Goal: Task Accomplishment & Management: Manage account settings

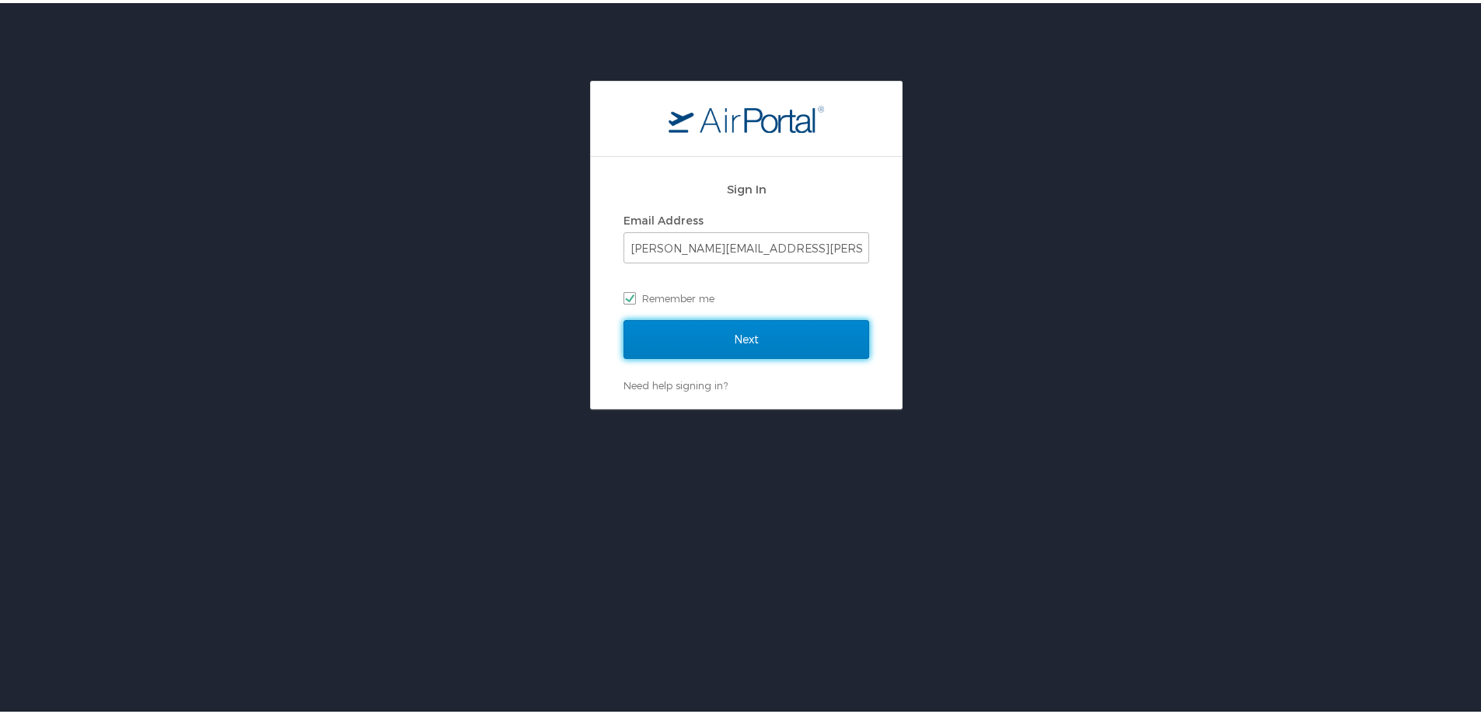
click at [682, 330] on input "Next" at bounding box center [746, 336] width 246 height 39
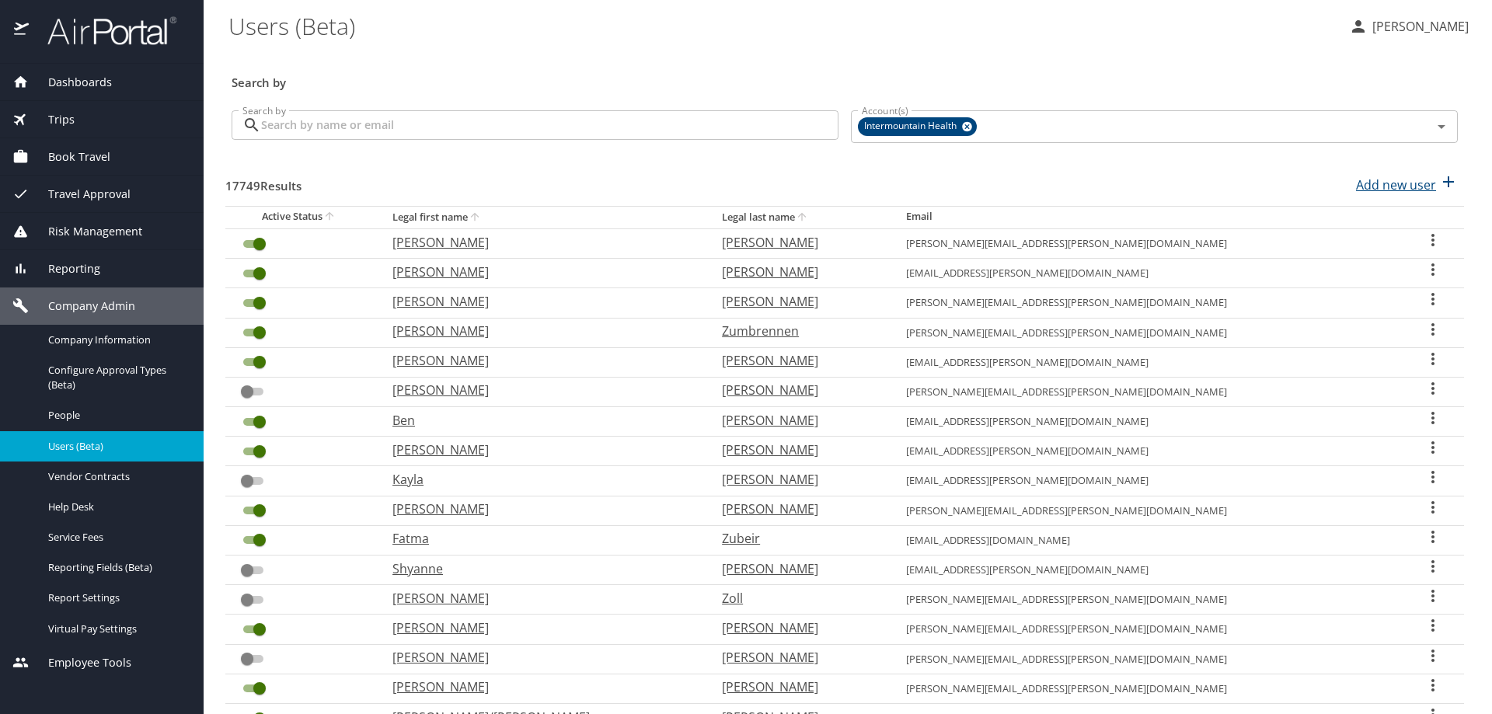
click at [1394, 183] on p "Add new user" at bounding box center [1396, 185] width 80 height 19
select select "US"
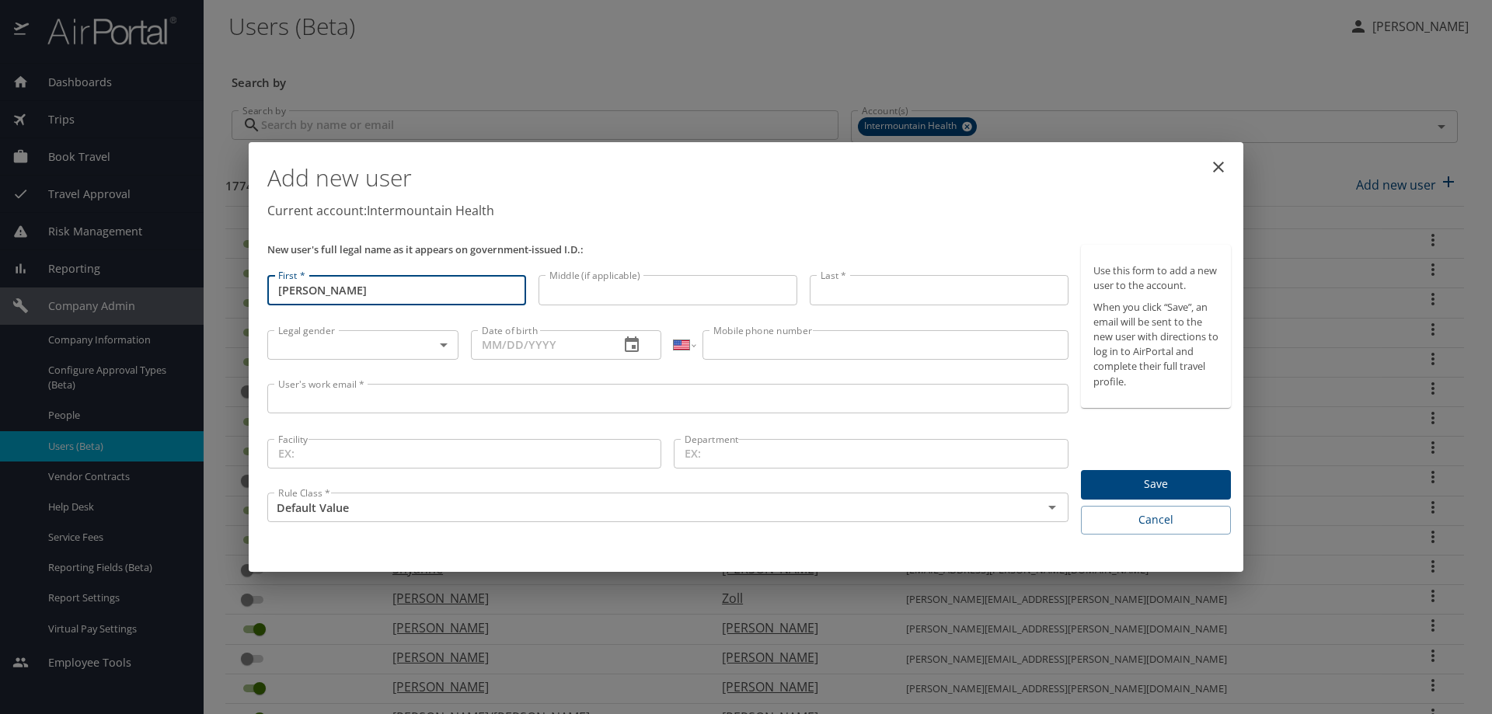
type input "[PERSON_NAME]"
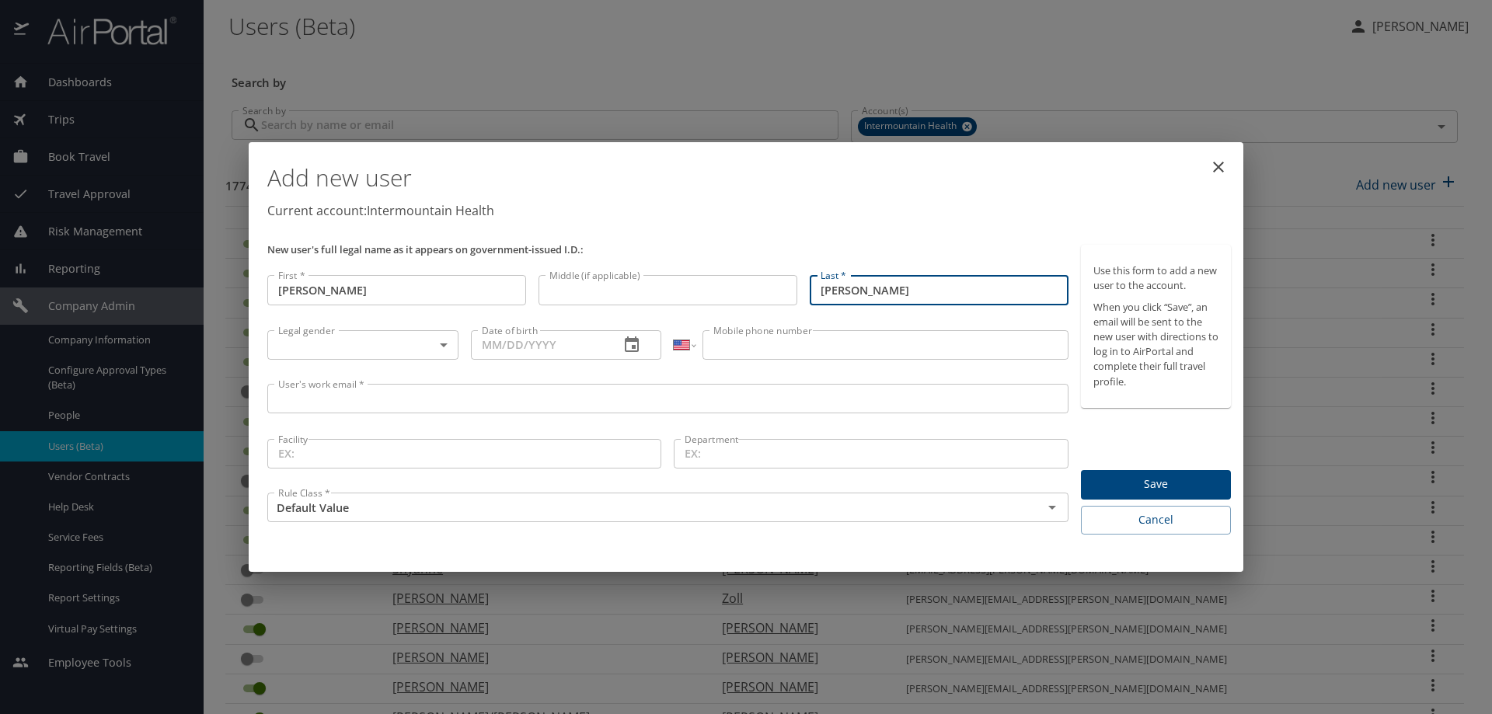
type input "[PERSON_NAME]"
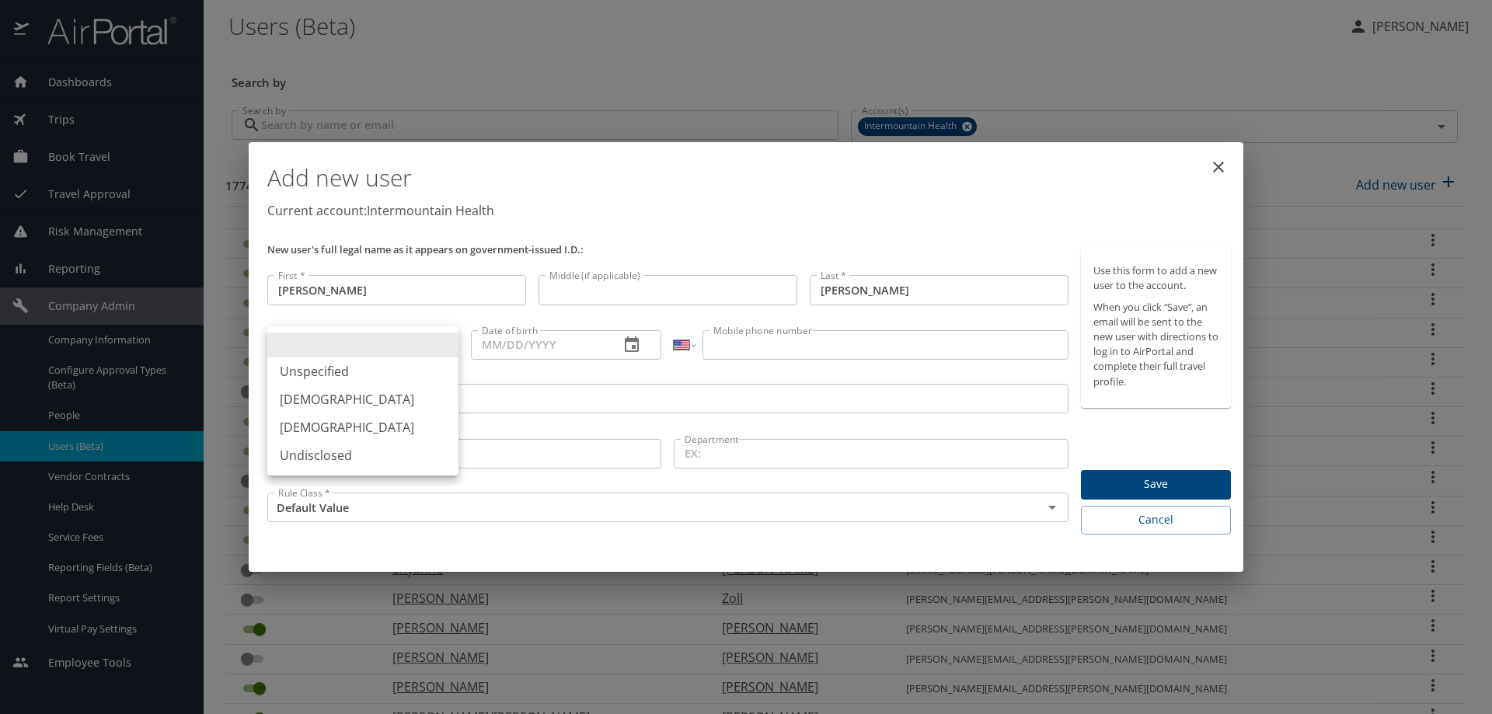
click at [445, 345] on body "Dashboards AirPortal 360™ Manager My Travel Dashboard Trips Airtinerary® Lookup…" at bounding box center [746, 357] width 1492 height 714
click at [402, 403] on li "[DEMOGRAPHIC_DATA]" at bounding box center [362, 400] width 191 height 28
type input "[DEMOGRAPHIC_DATA]"
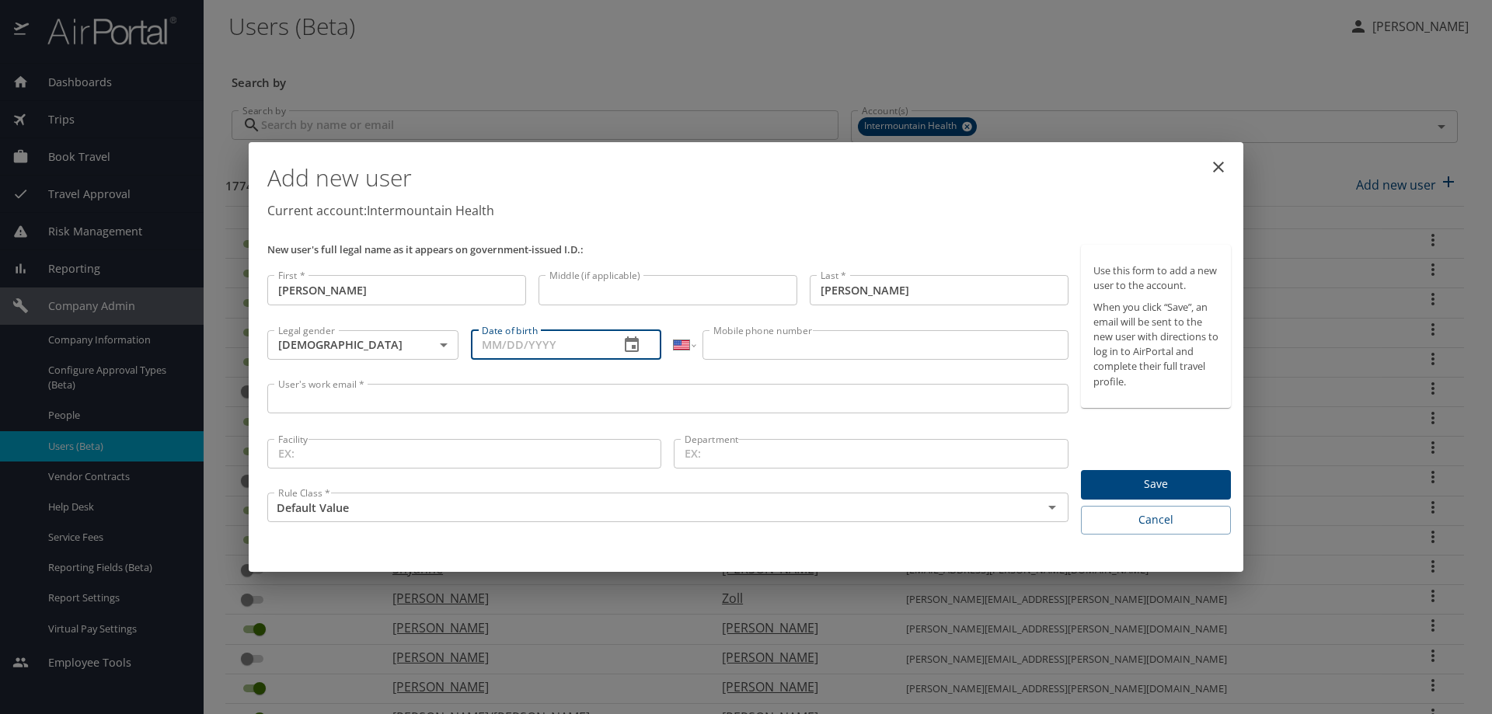
click at [503, 353] on input "Date of birth" at bounding box center [539, 345] width 137 height 30
type input "[DATE]"
click at [733, 339] on input "Mobile phone number" at bounding box center [885, 345] width 365 height 30
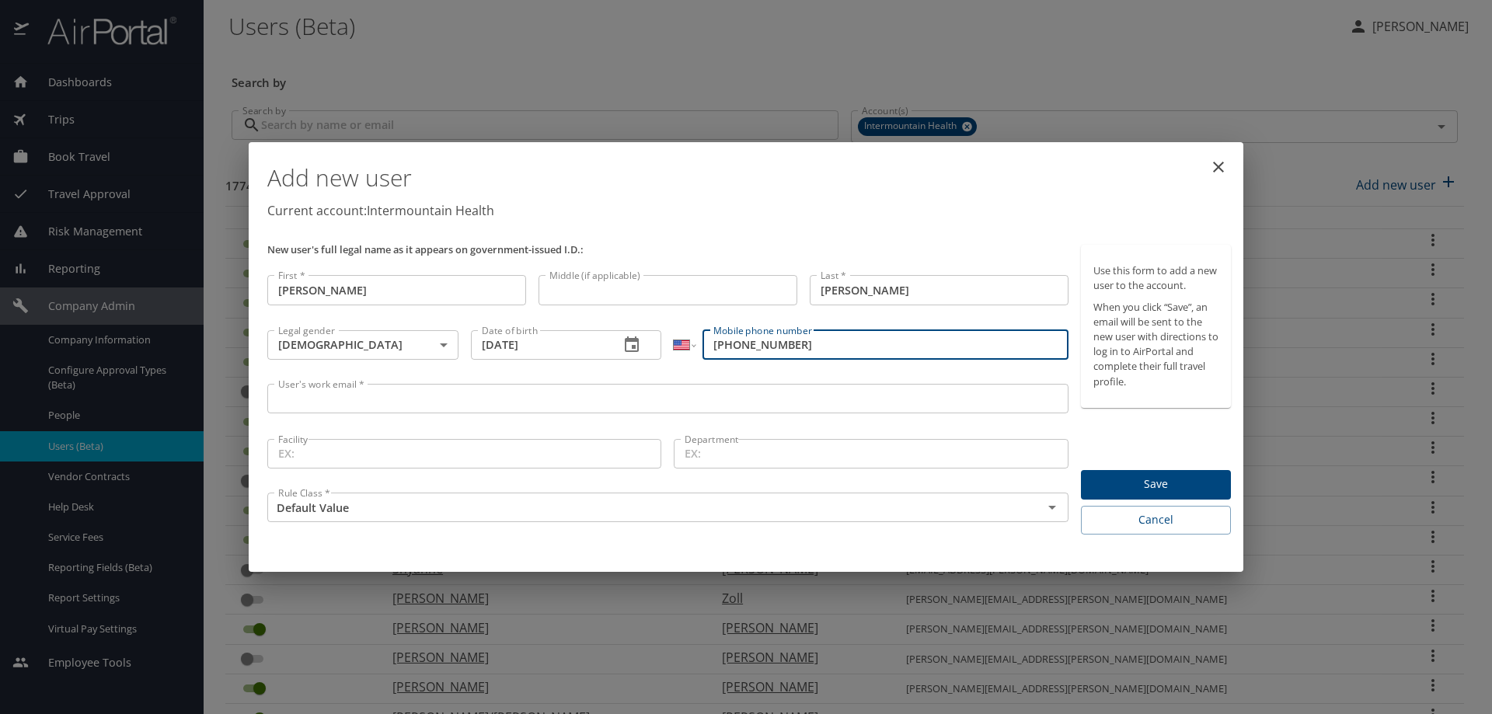
type input "[PHONE_NUMBER]"
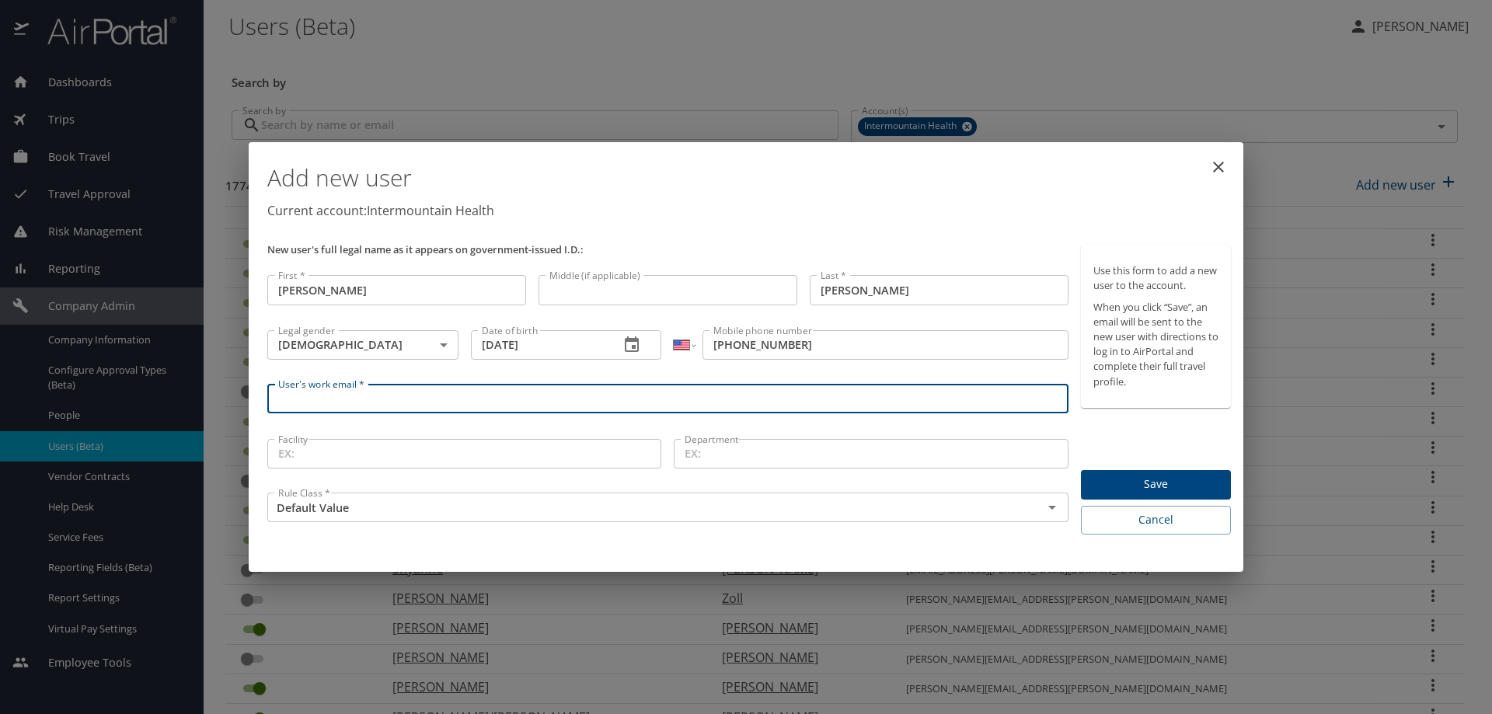
click at [336, 405] on input "User's work email *" at bounding box center [667, 399] width 801 height 30
type input "[EMAIL_ADDRESS][PERSON_NAME][DOMAIN_NAME]"
click at [299, 456] on input "Facility" at bounding box center [464, 454] width 394 height 30
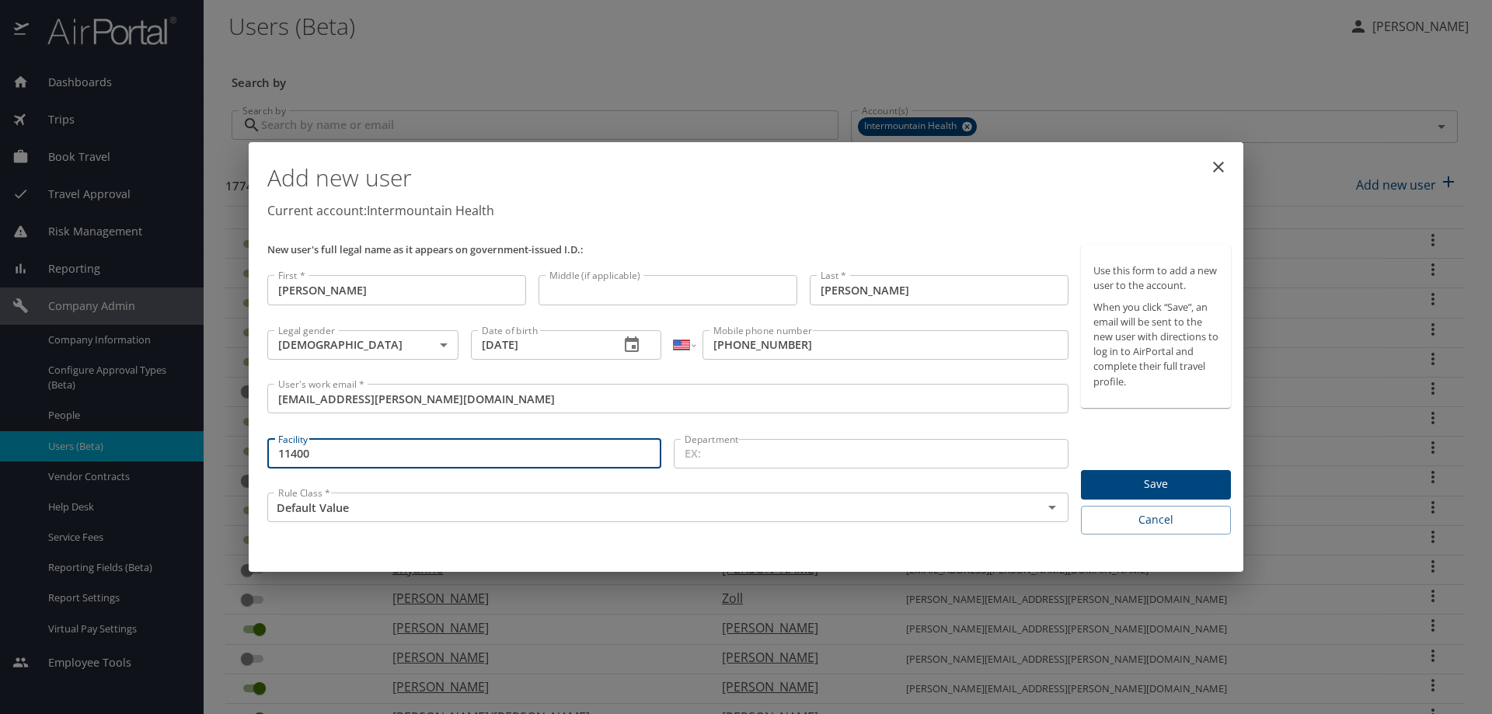
type input "11400"
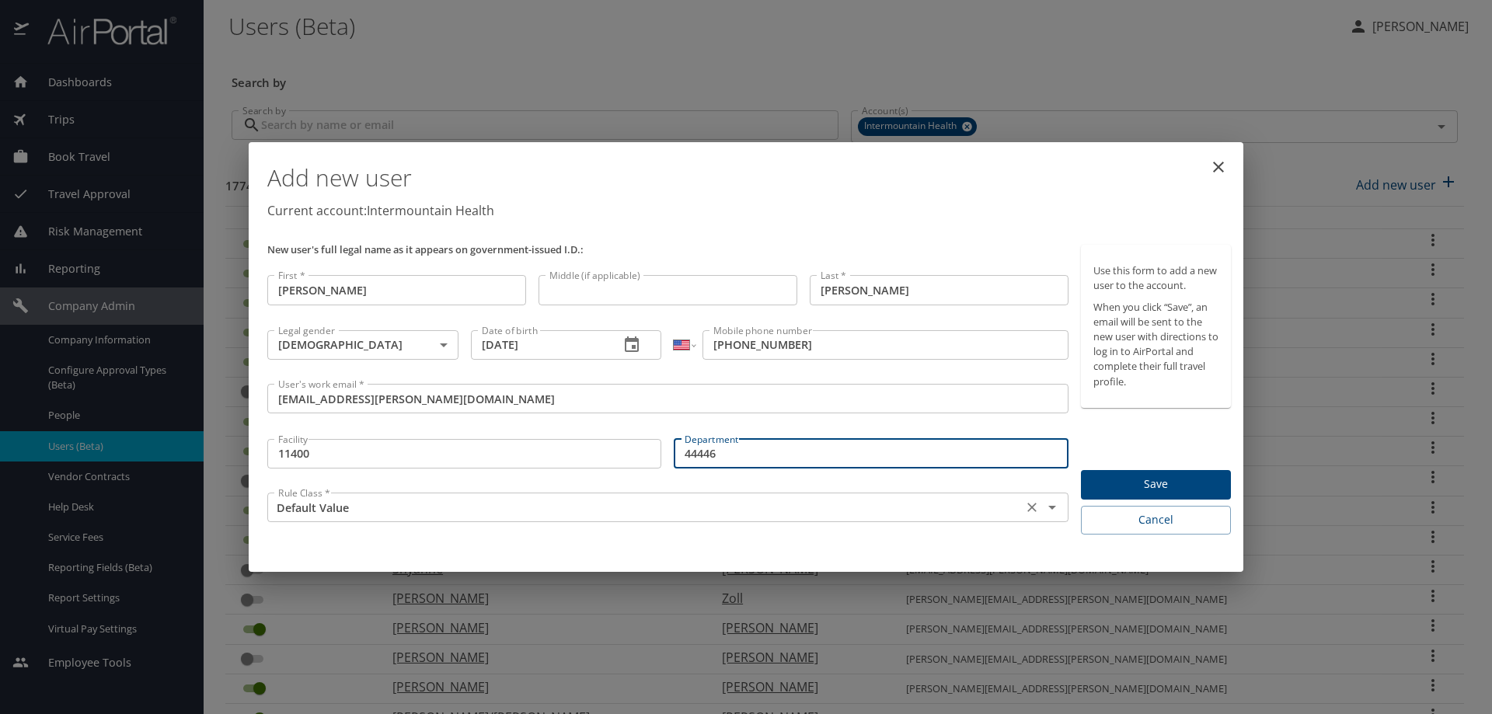
type input "44446"
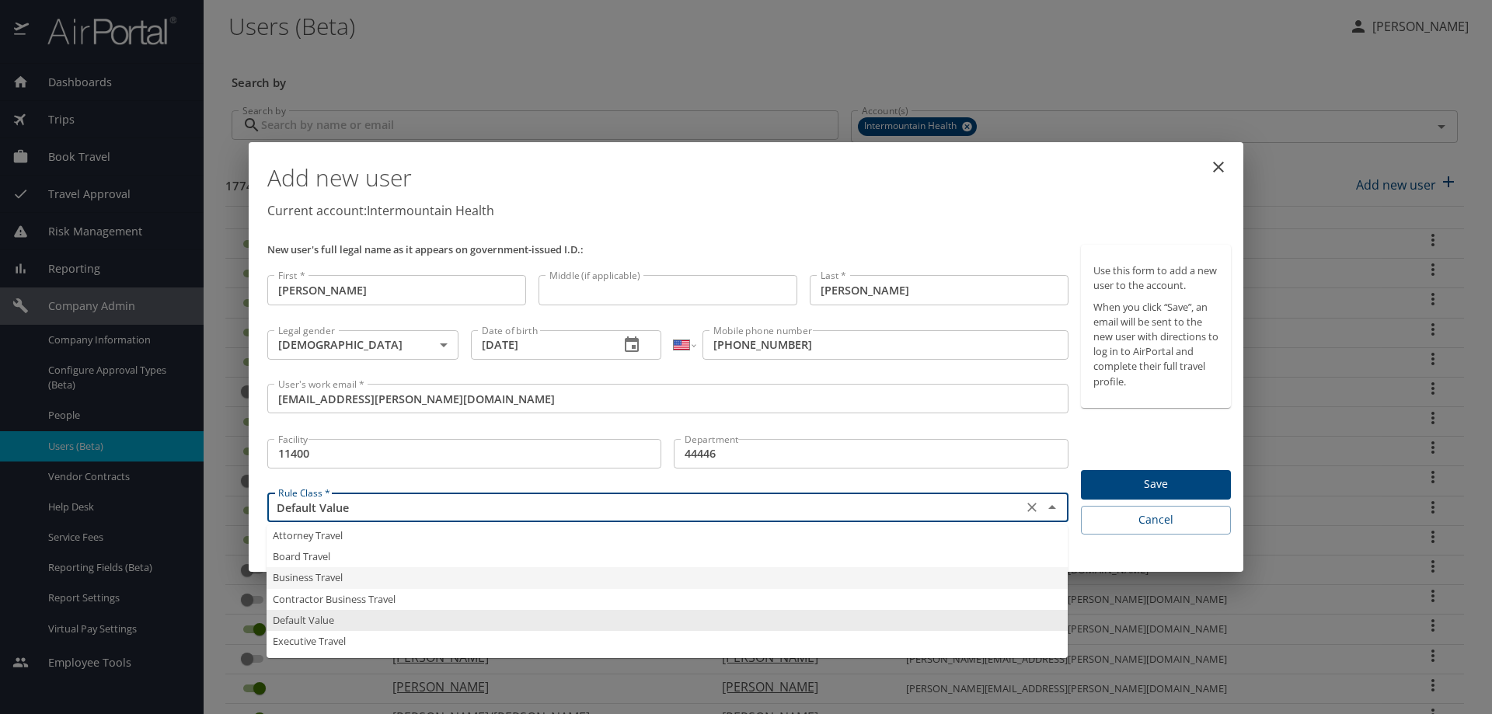
click at [566, 509] on input "Default Value" at bounding box center [645, 507] width 746 height 20
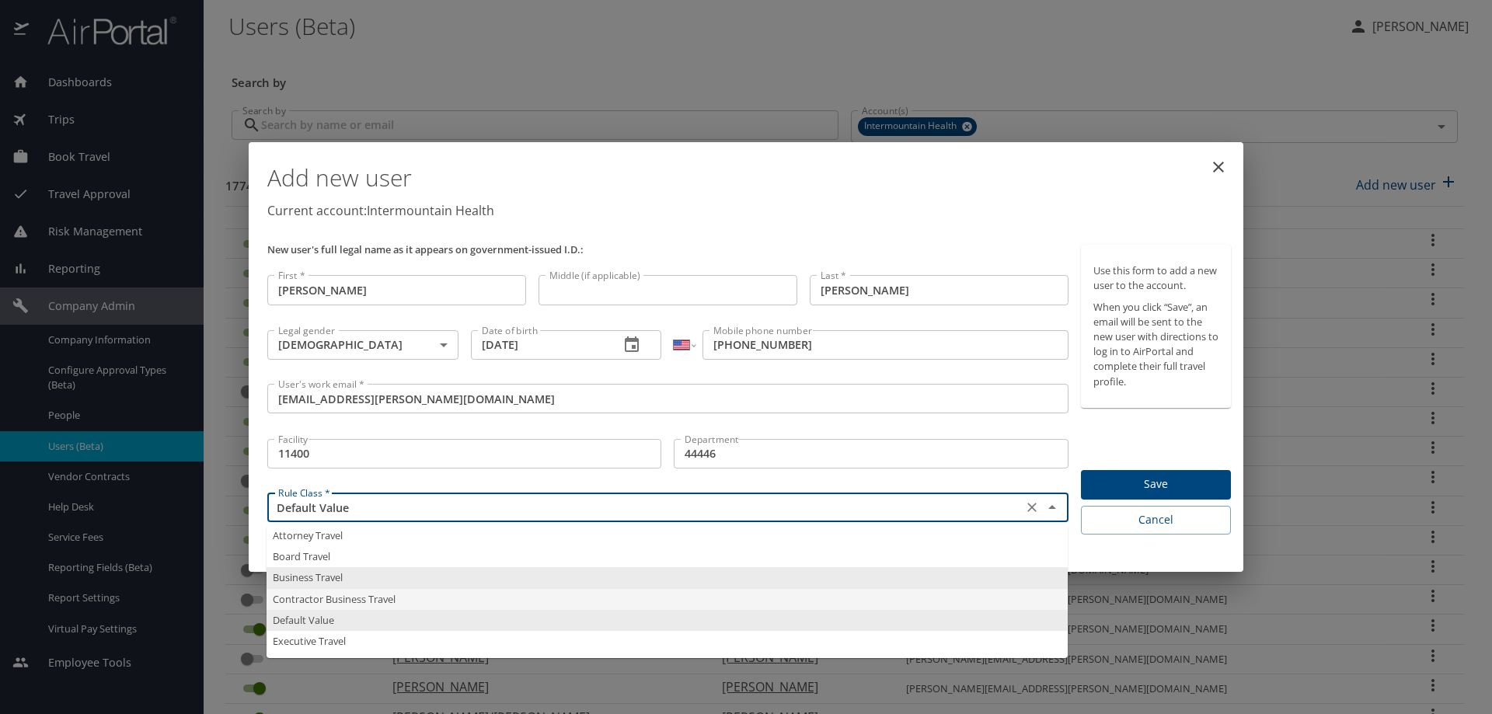
click at [365, 600] on li "Contractor Business Travel" at bounding box center [667, 599] width 801 height 21
type input "Contractor Business Travel"
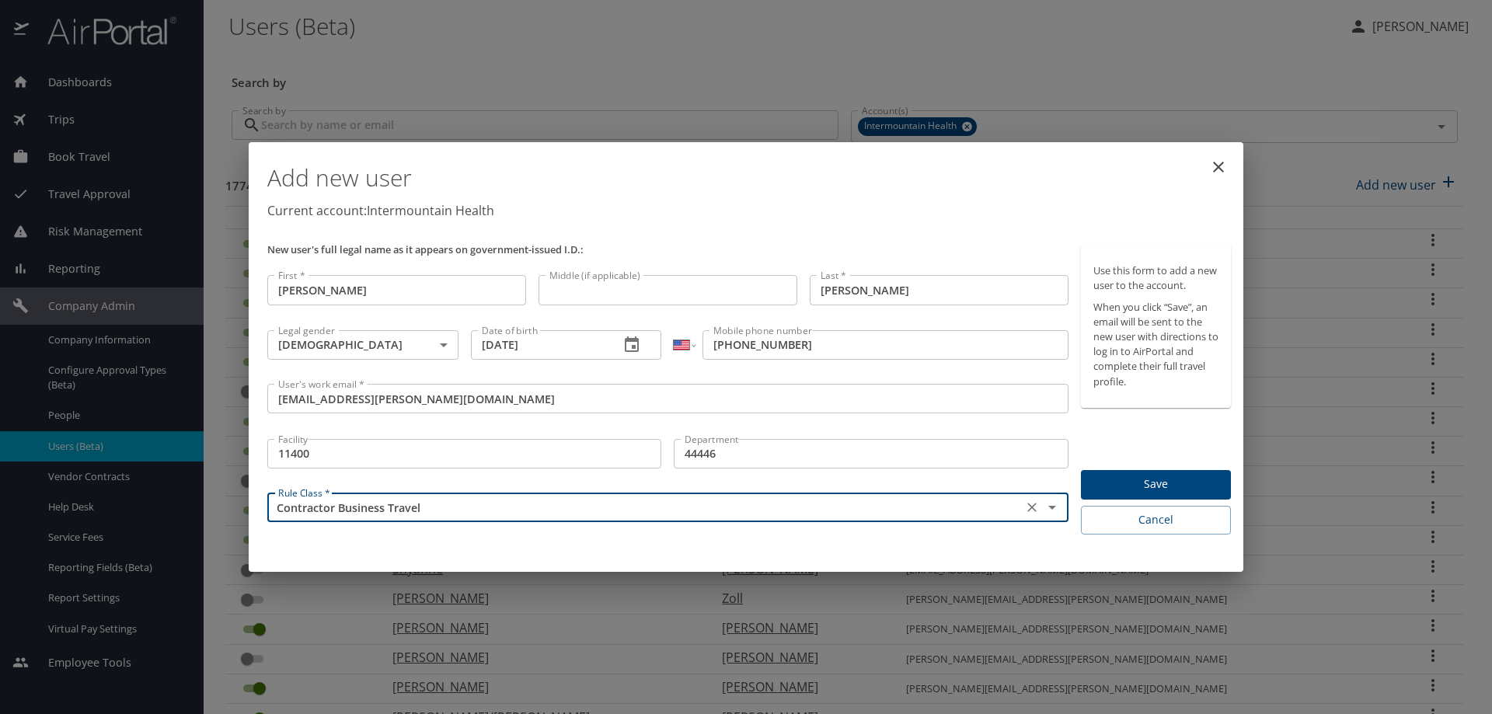
click at [1143, 487] on span "Save" at bounding box center [1156, 484] width 125 height 19
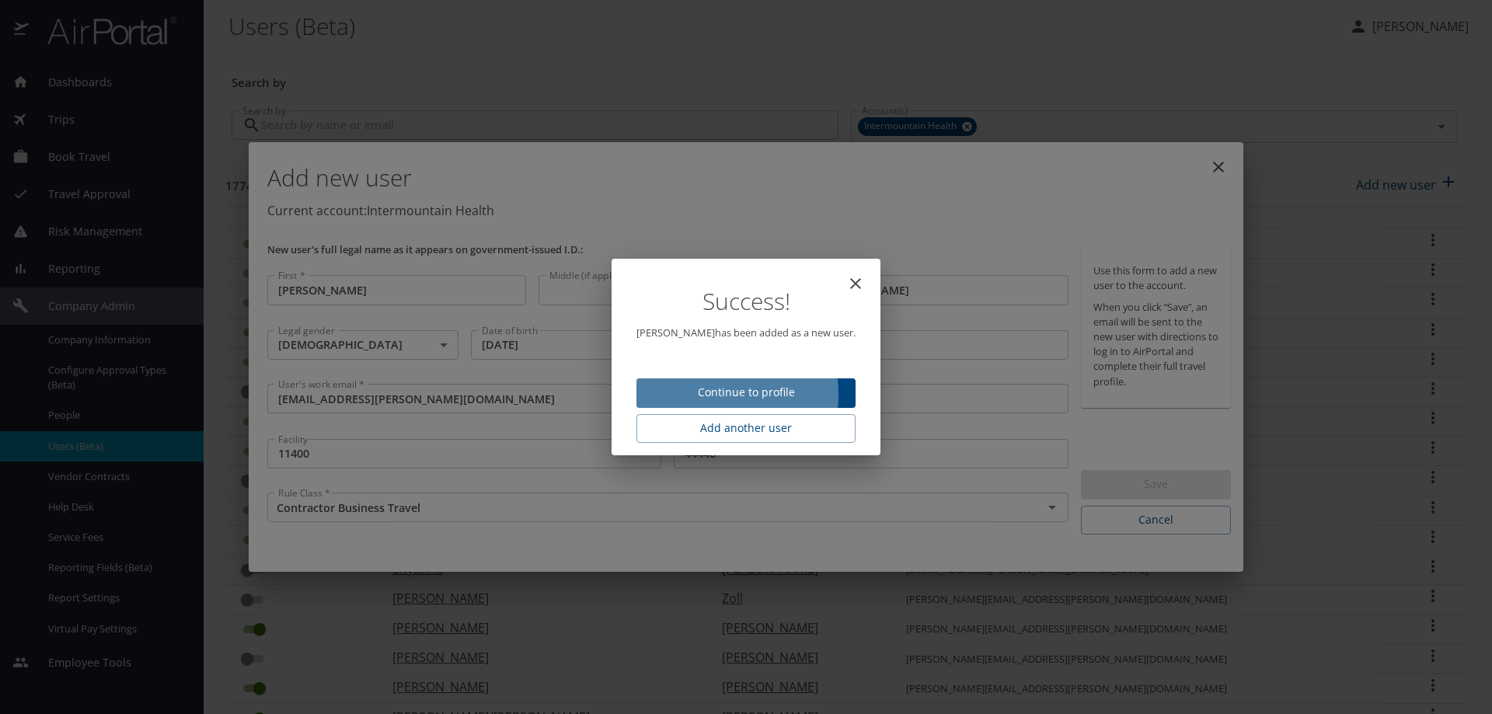
click at [717, 395] on span "Continue to profile" at bounding box center [746, 392] width 194 height 19
select select "US"
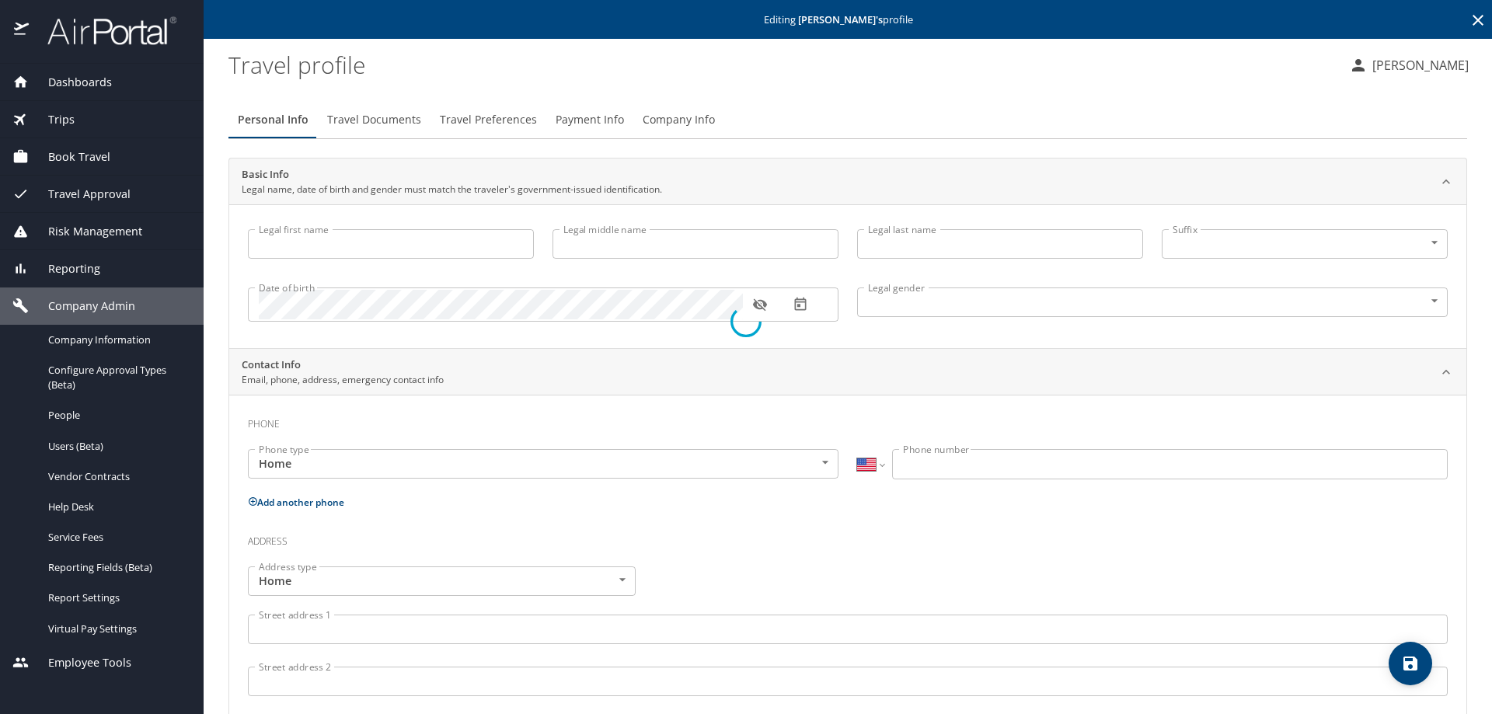
type input "[PERSON_NAME]"
type input "[DEMOGRAPHIC_DATA]"
select select "US"
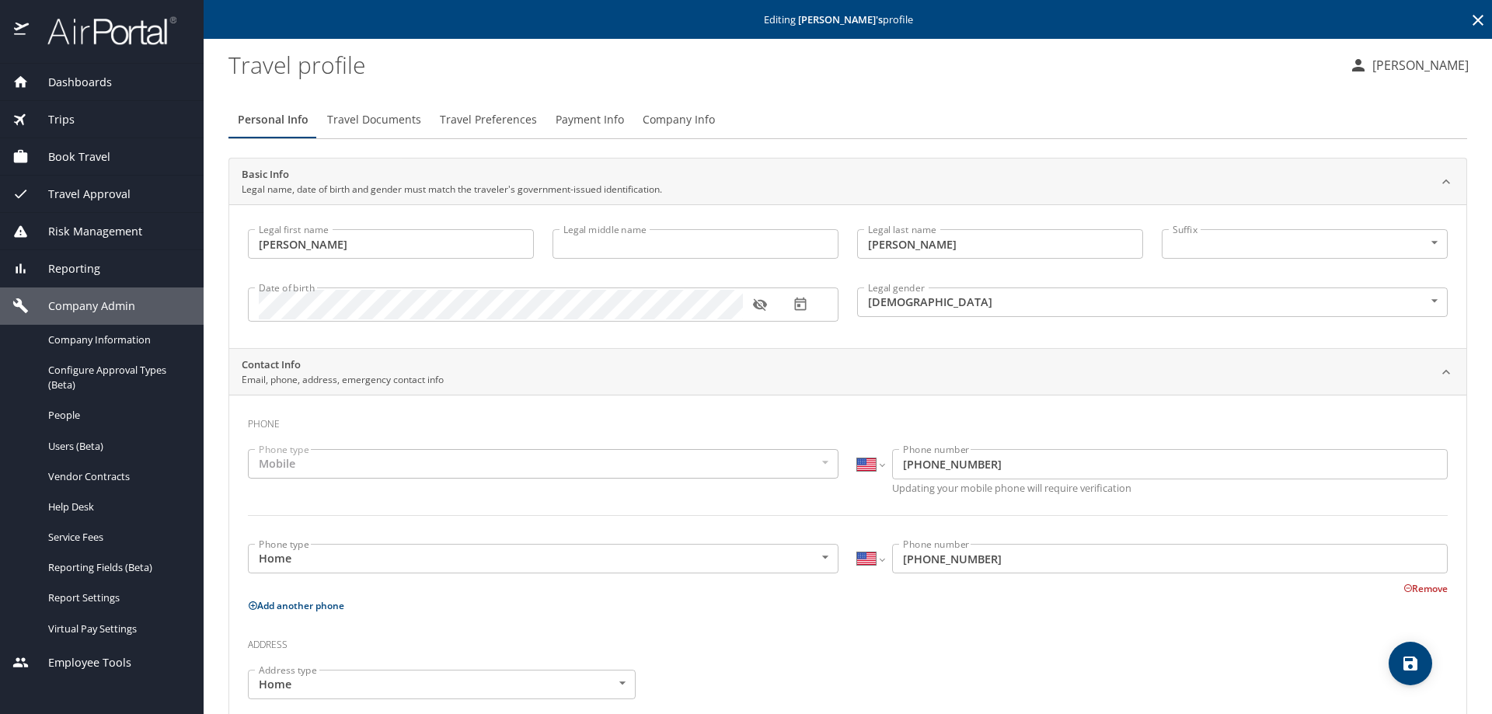
click at [385, 123] on span "Travel Documents" at bounding box center [374, 119] width 94 height 19
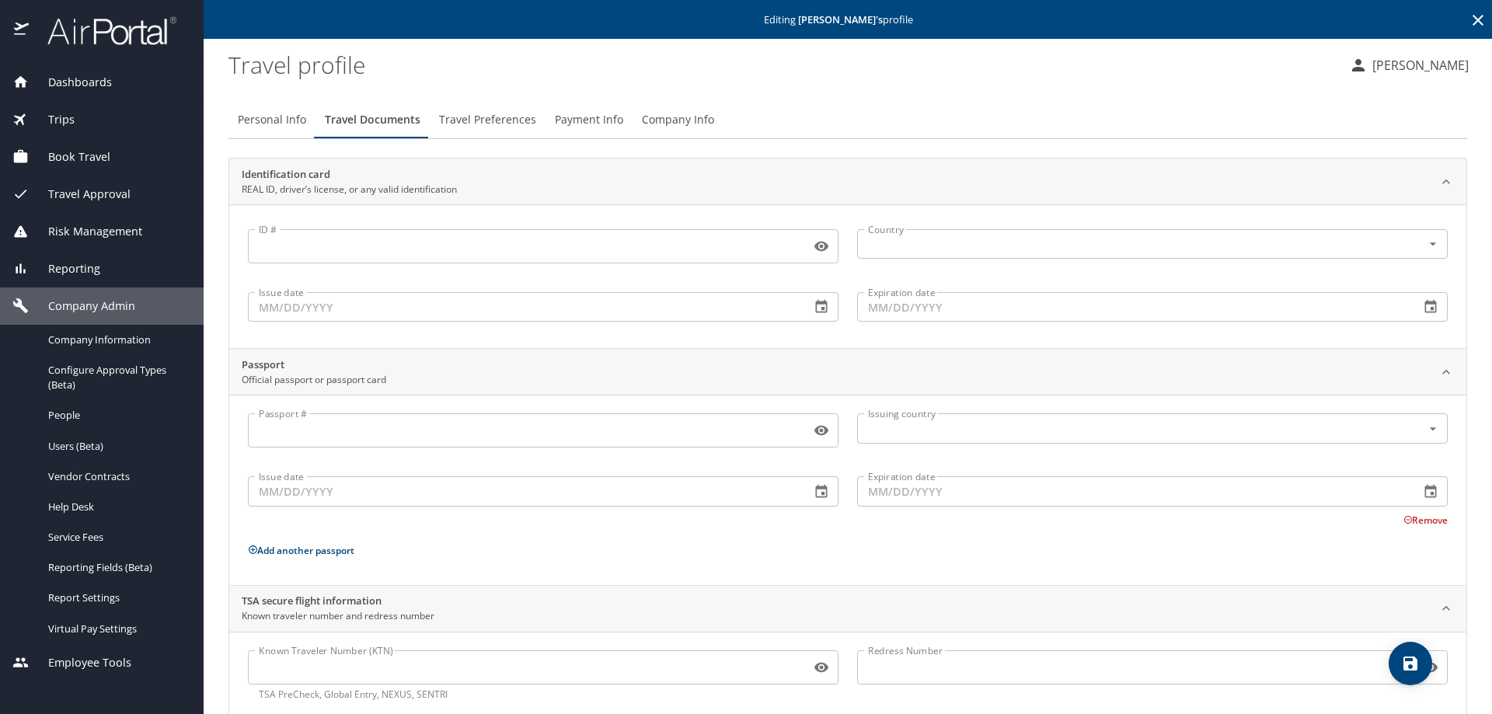
click at [343, 662] on input "Known Traveler Number (KTN)" at bounding box center [526, 668] width 556 height 30
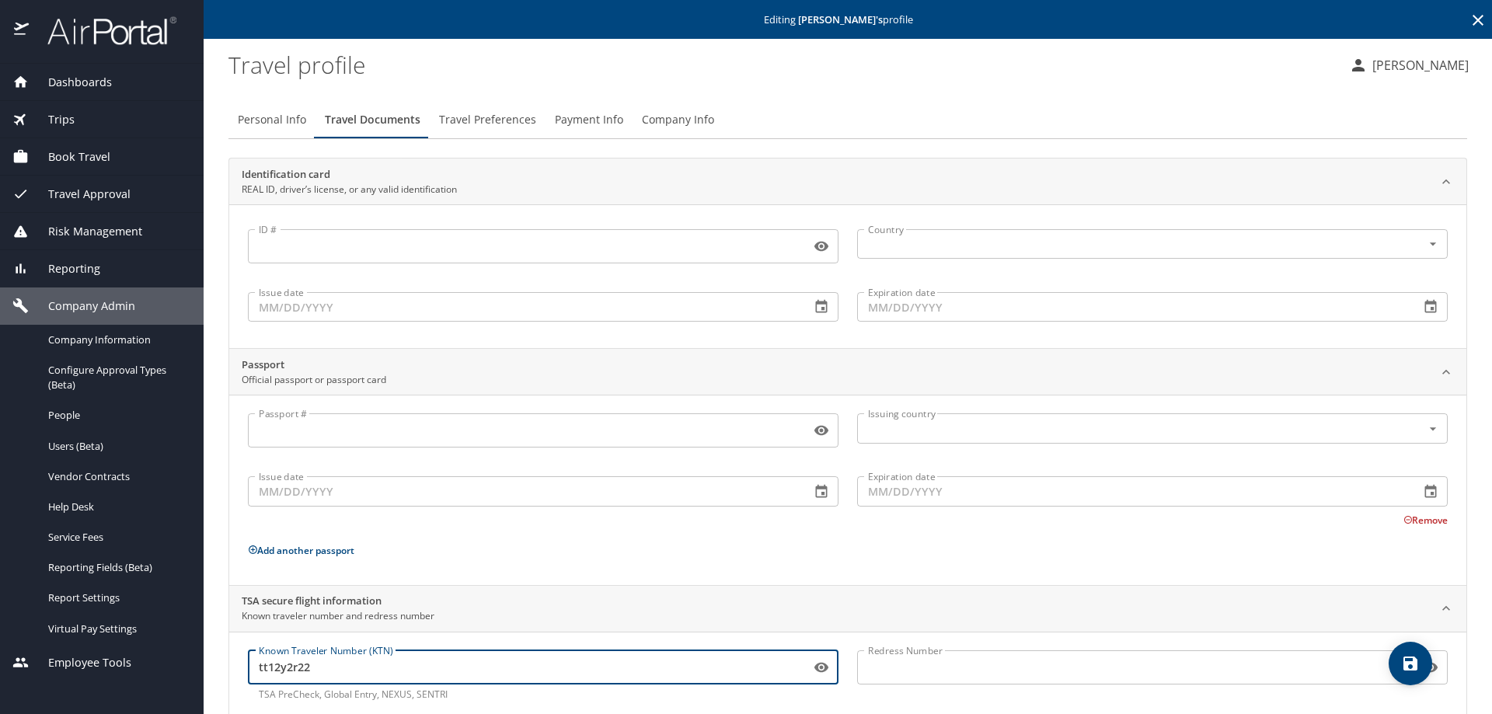
type input "tt12y2r22"
click at [1411, 667] on icon "save" at bounding box center [1410, 663] width 19 height 19
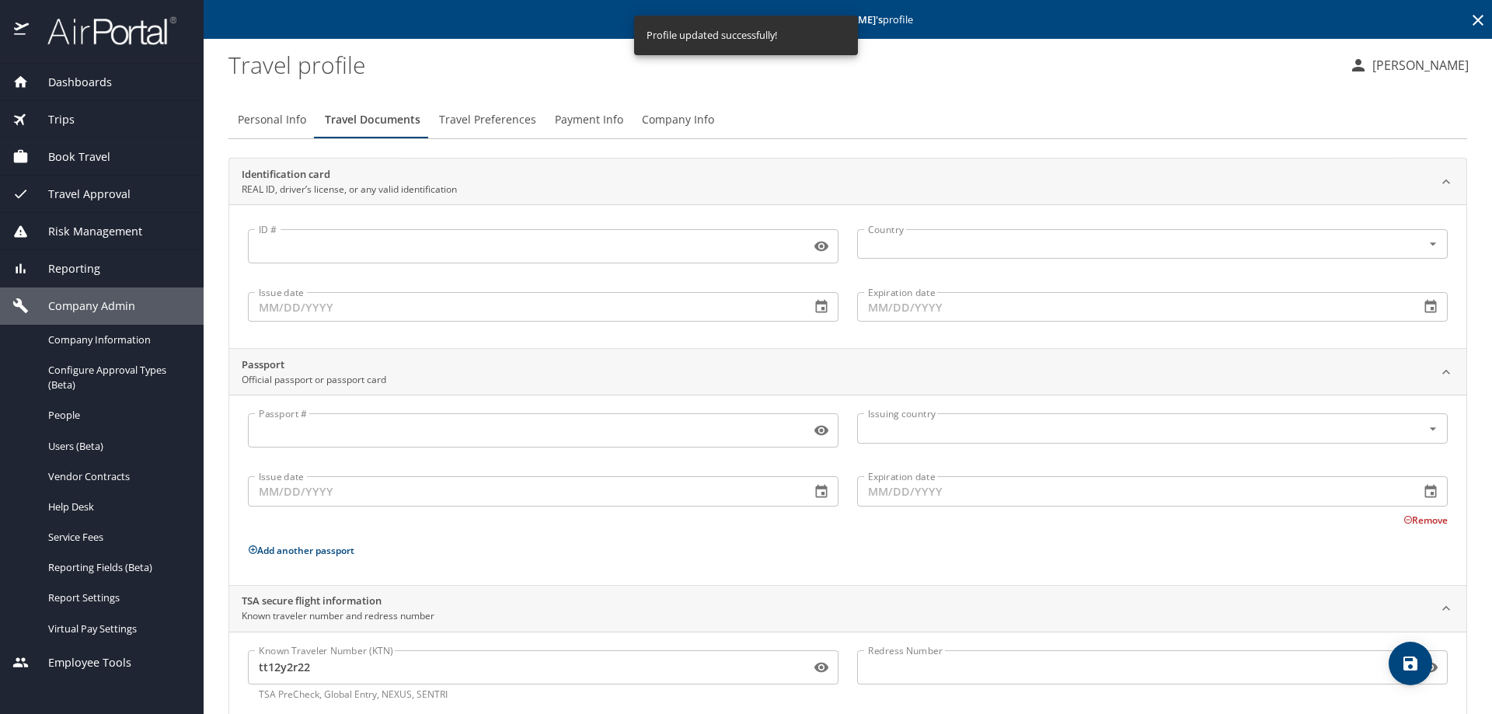
click at [480, 117] on span "Travel Preferences" at bounding box center [487, 119] width 97 height 19
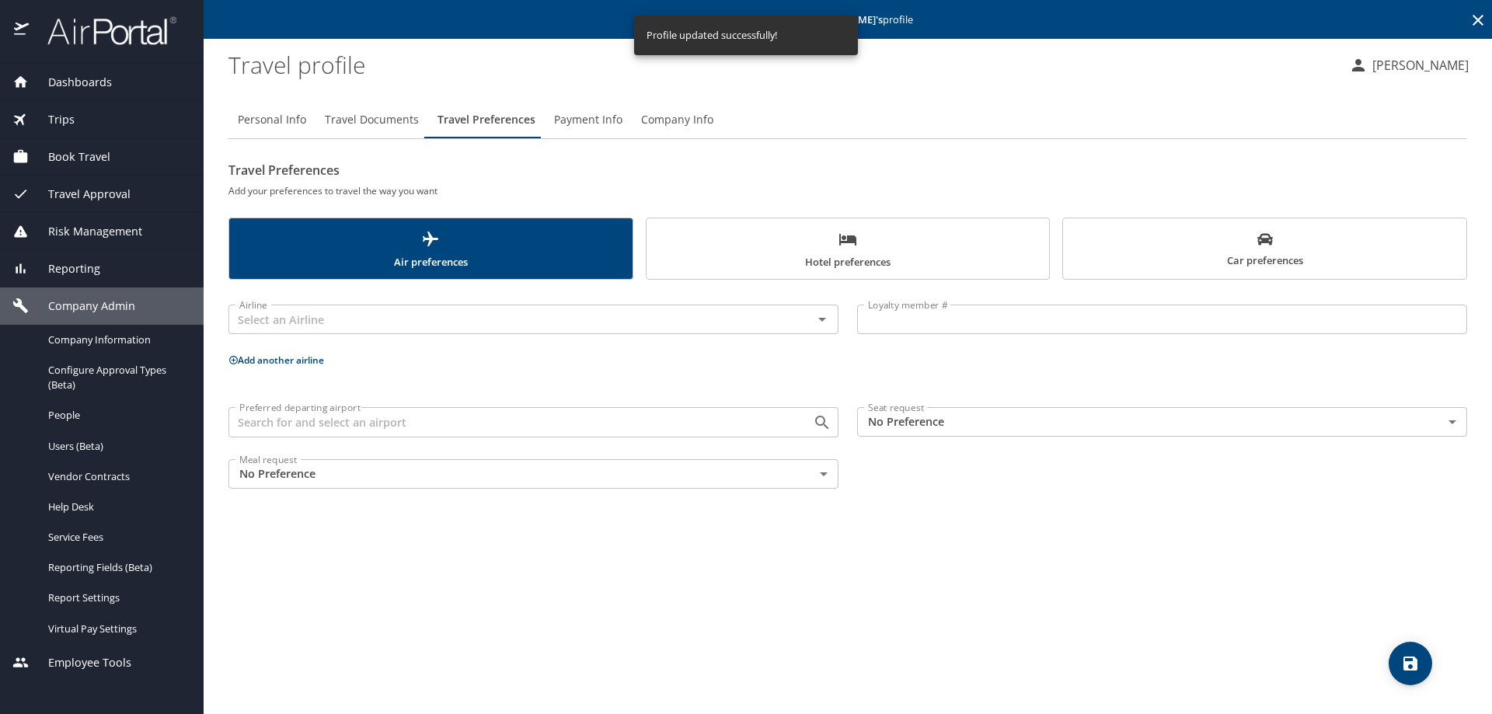
click at [750, 253] on span "Hotel preferences" at bounding box center [848, 250] width 385 height 41
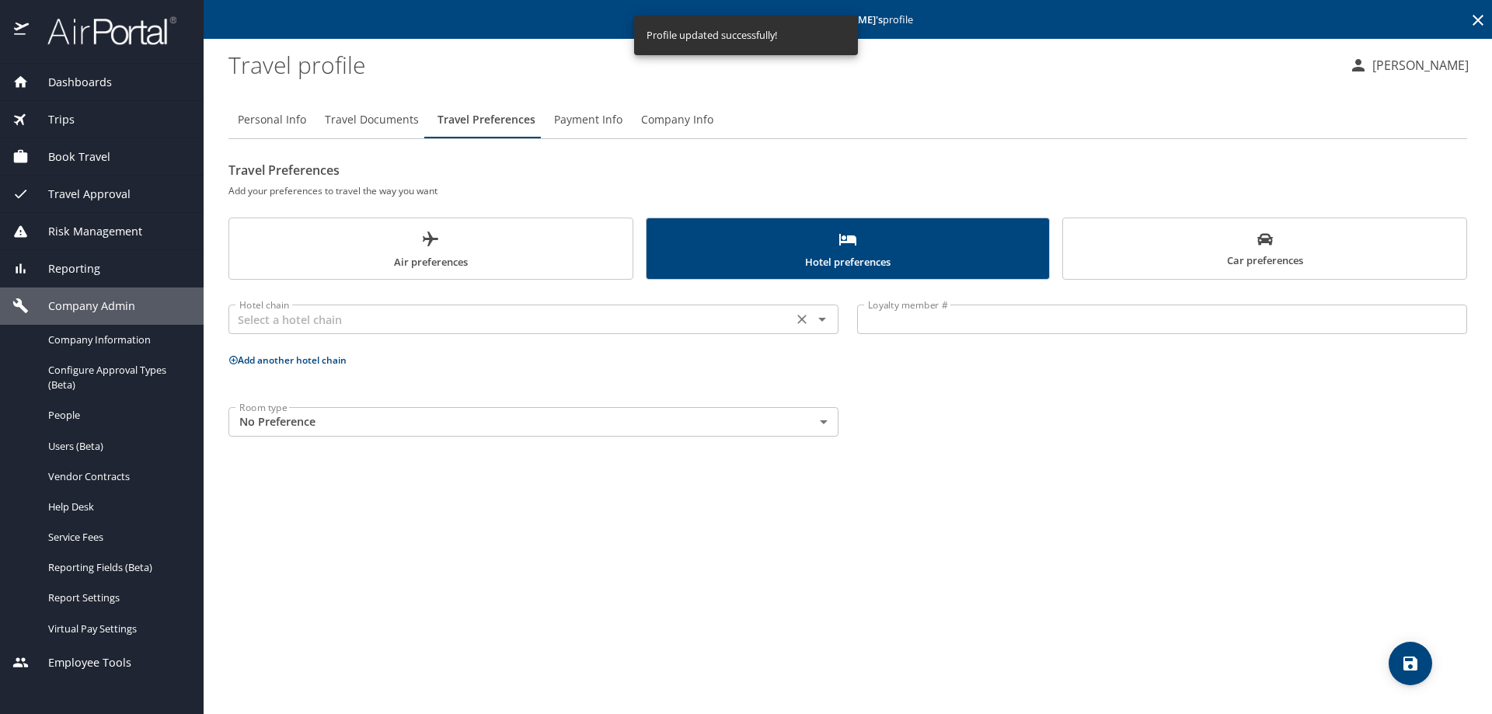
click at [251, 333] on div "Hotel chain" at bounding box center [534, 320] width 610 height 30
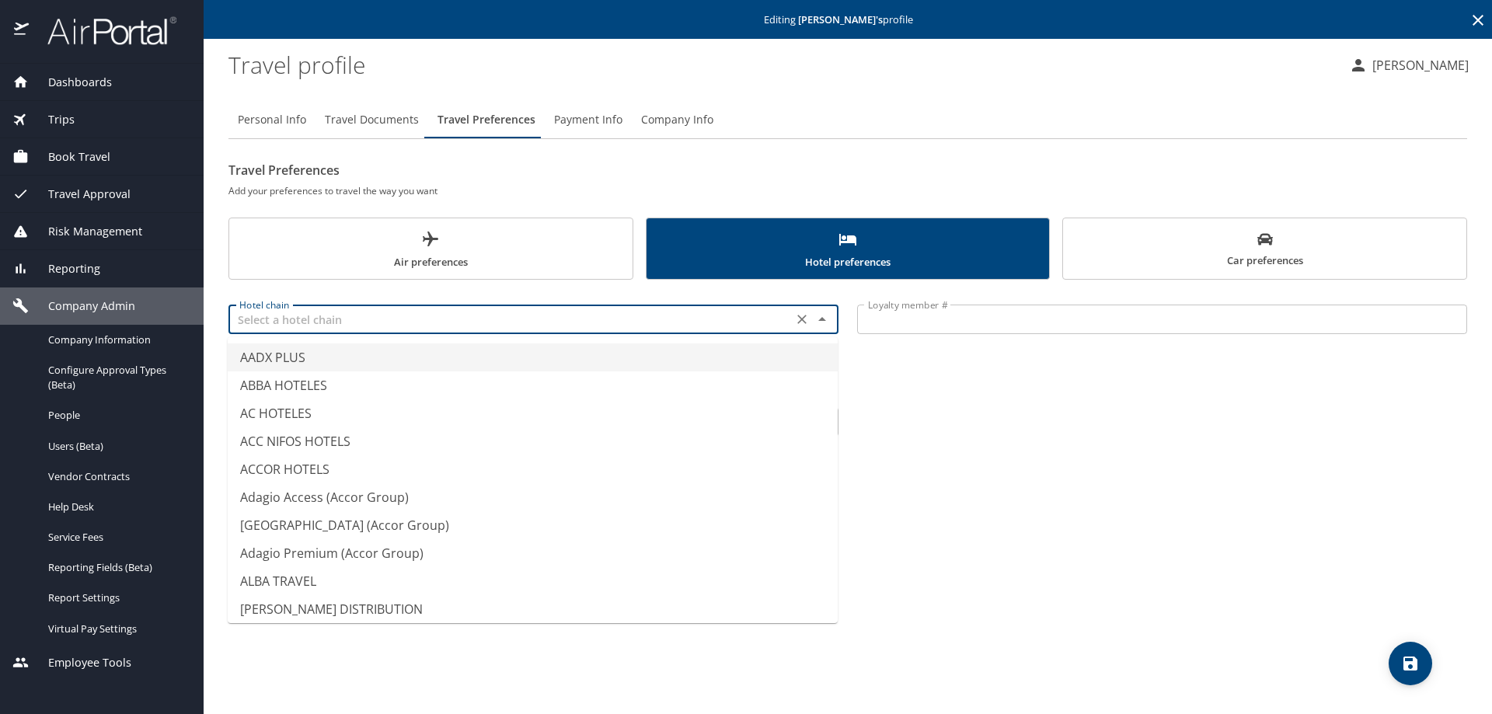
click at [252, 323] on input "text" at bounding box center [510, 319] width 555 height 20
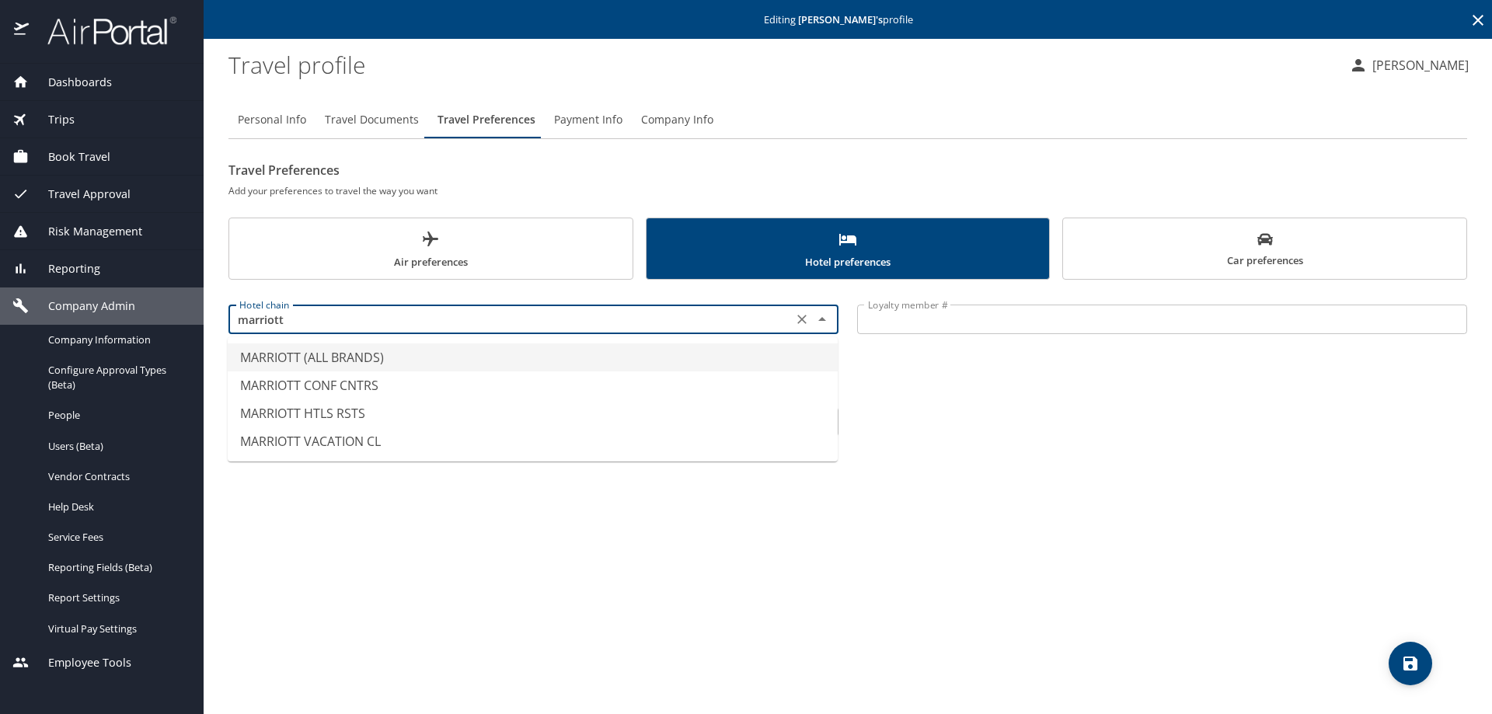
click at [288, 362] on li "MARRIOTT (ALL BRANDS)" at bounding box center [533, 358] width 610 height 28
type input "MARRIOTT (ALL BRANDS)"
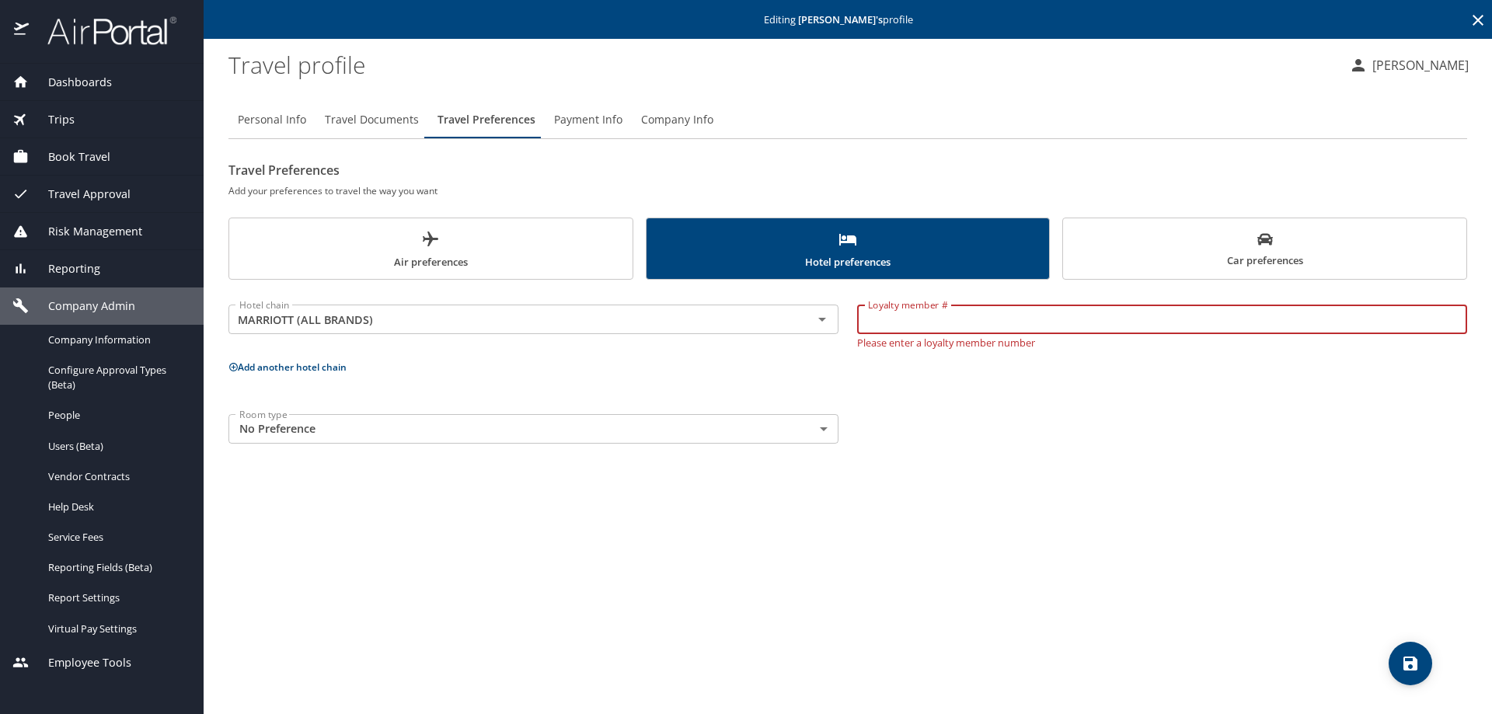
click at [891, 321] on input "Loyalty member #" at bounding box center [1162, 320] width 610 height 30
type input "568020150"
click at [1415, 660] on icon "save" at bounding box center [1411, 664] width 14 height 14
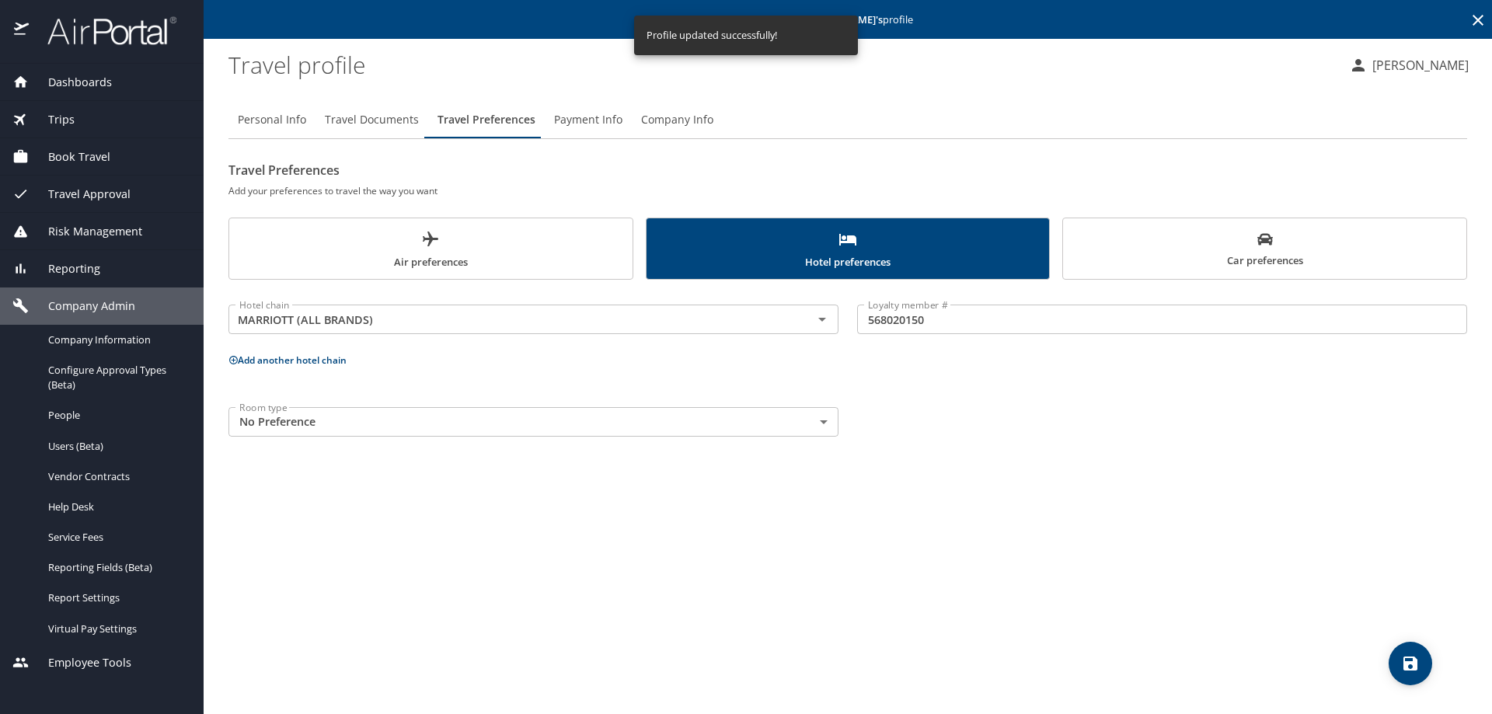
click at [410, 240] on span "Air preferences" at bounding box center [431, 250] width 385 height 41
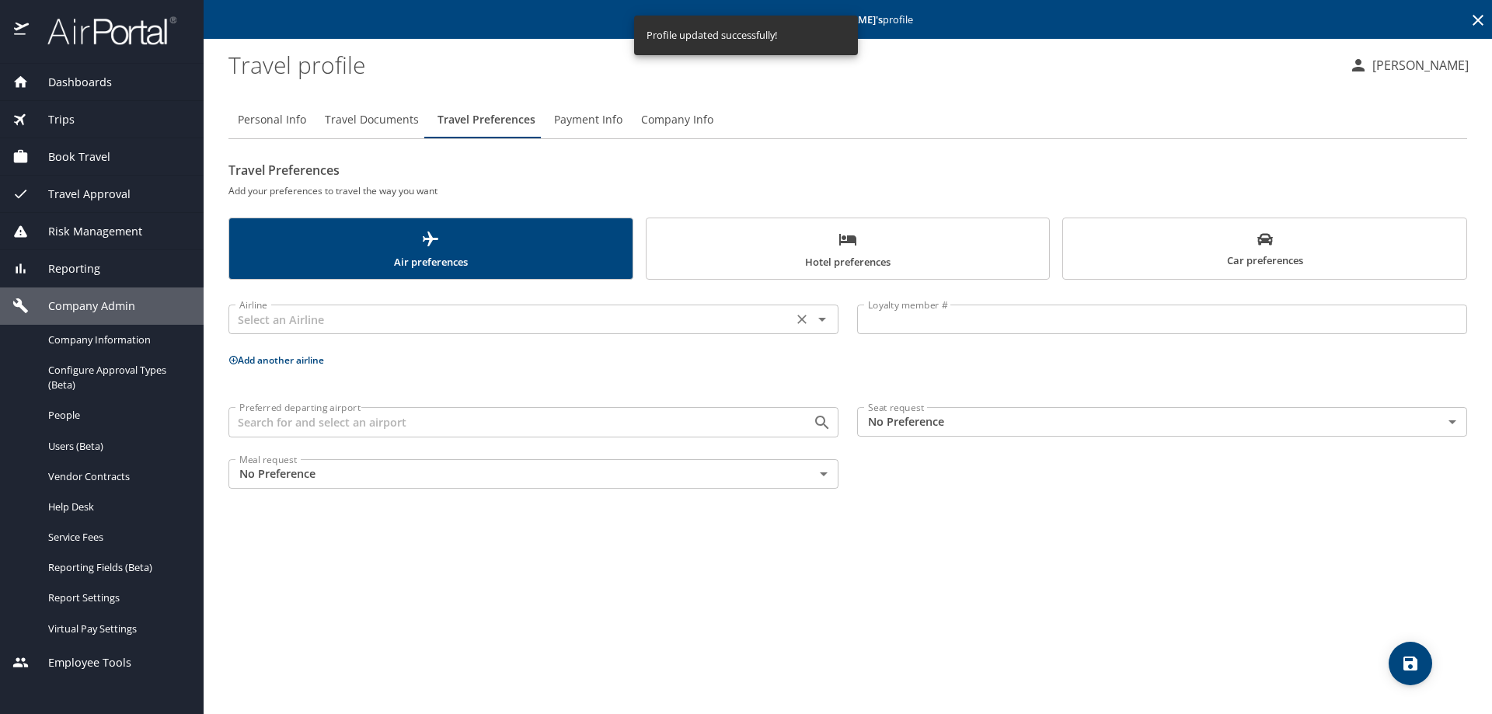
click at [298, 312] on input "text" at bounding box center [510, 319] width 555 height 20
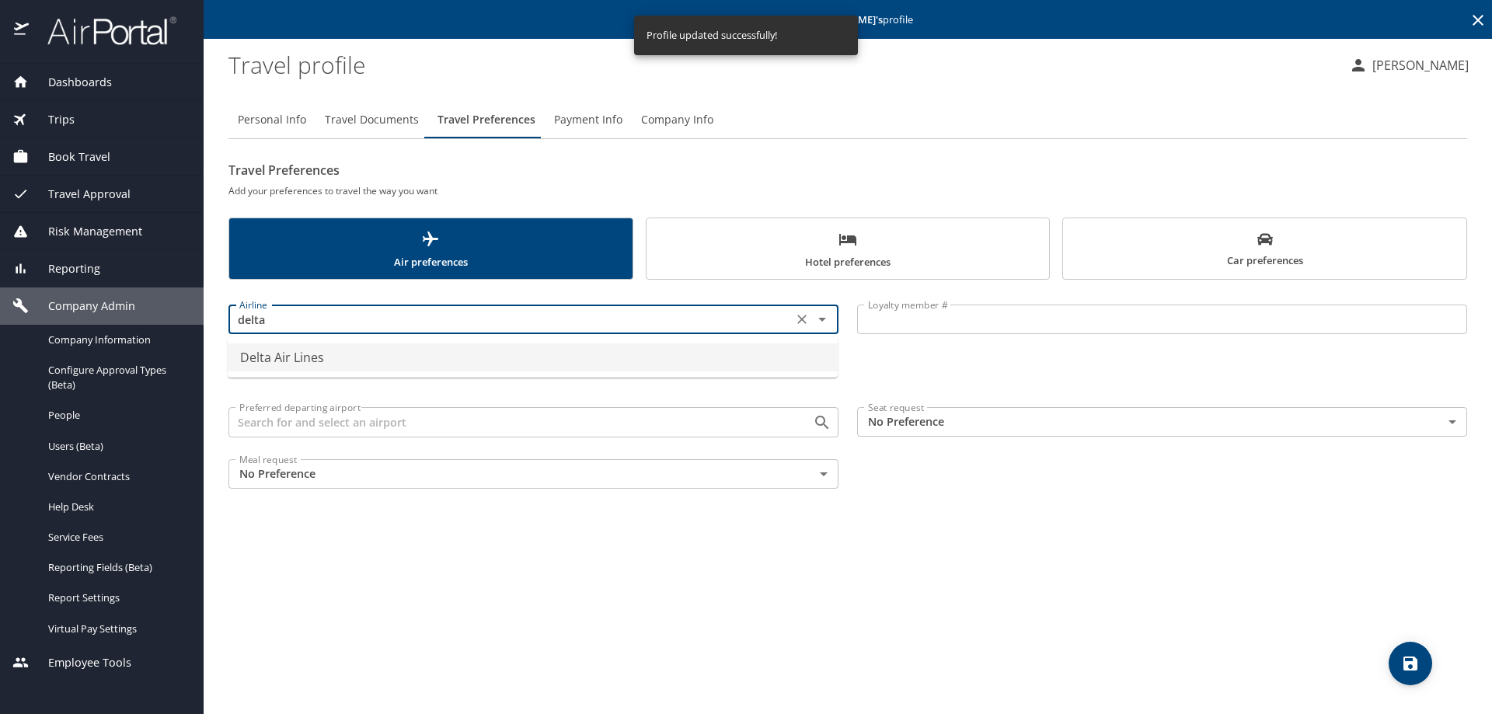
type input "Delta Air Lines"
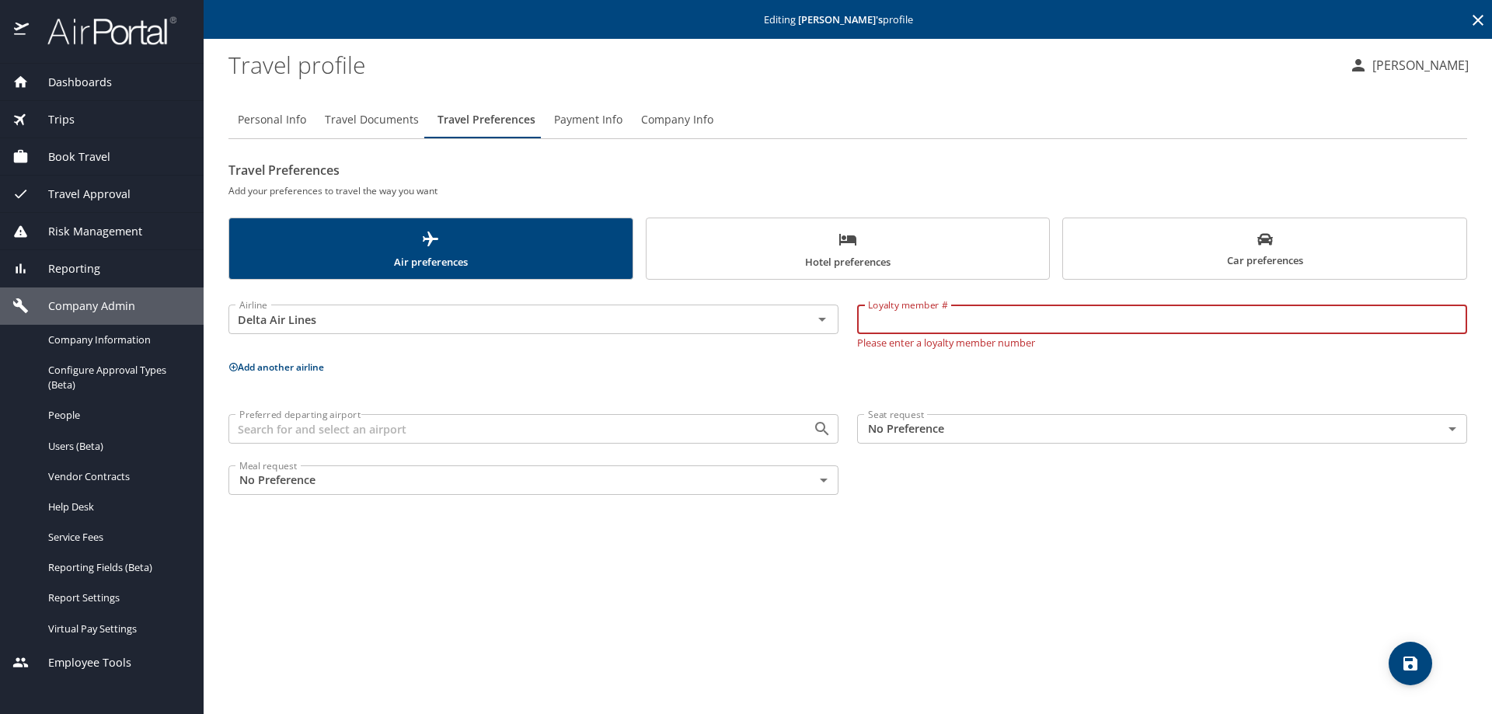
paste input "6854603013"
type input "6854603013"
click at [296, 365] on button "Add another airline" at bounding box center [277, 367] width 96 height 13
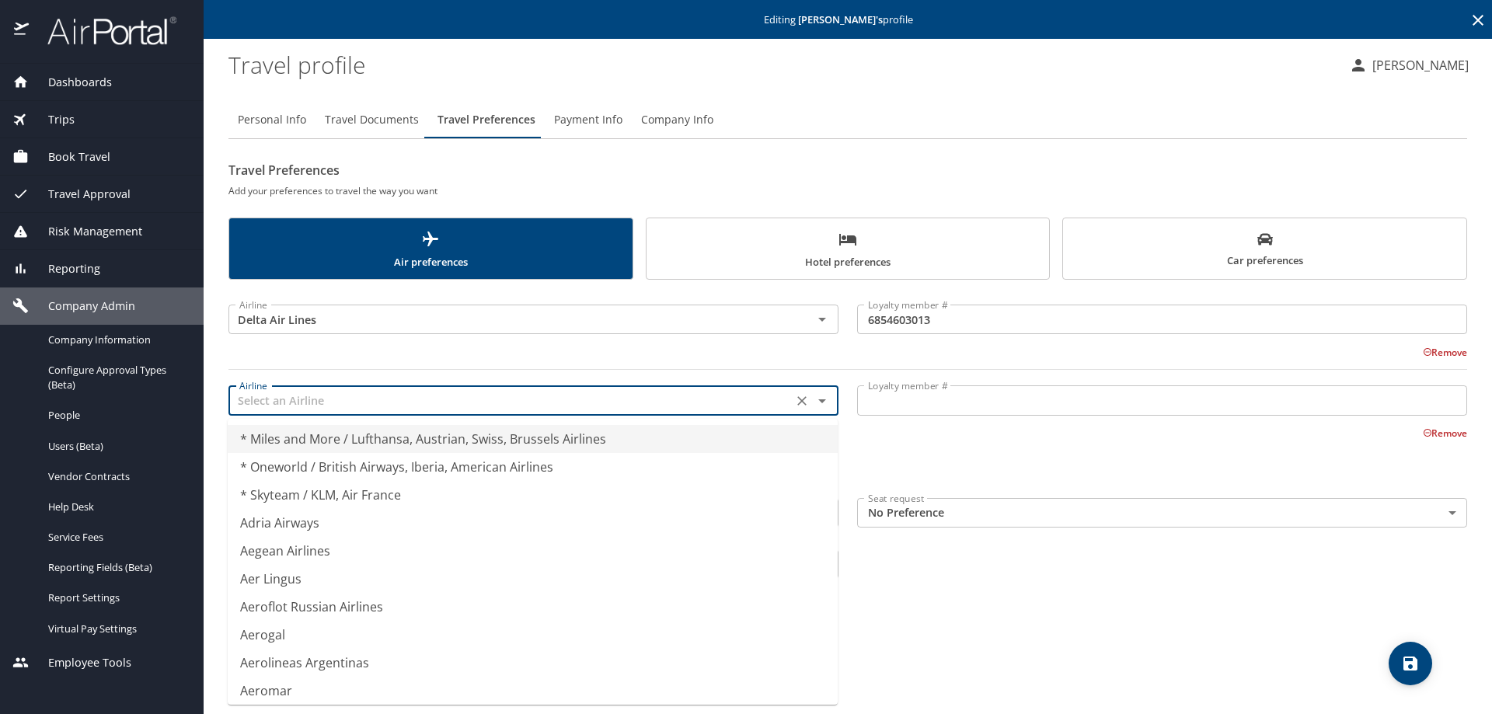
click at [267, 409] on input "text" at bounding box center [510, 400] width 555 height 20
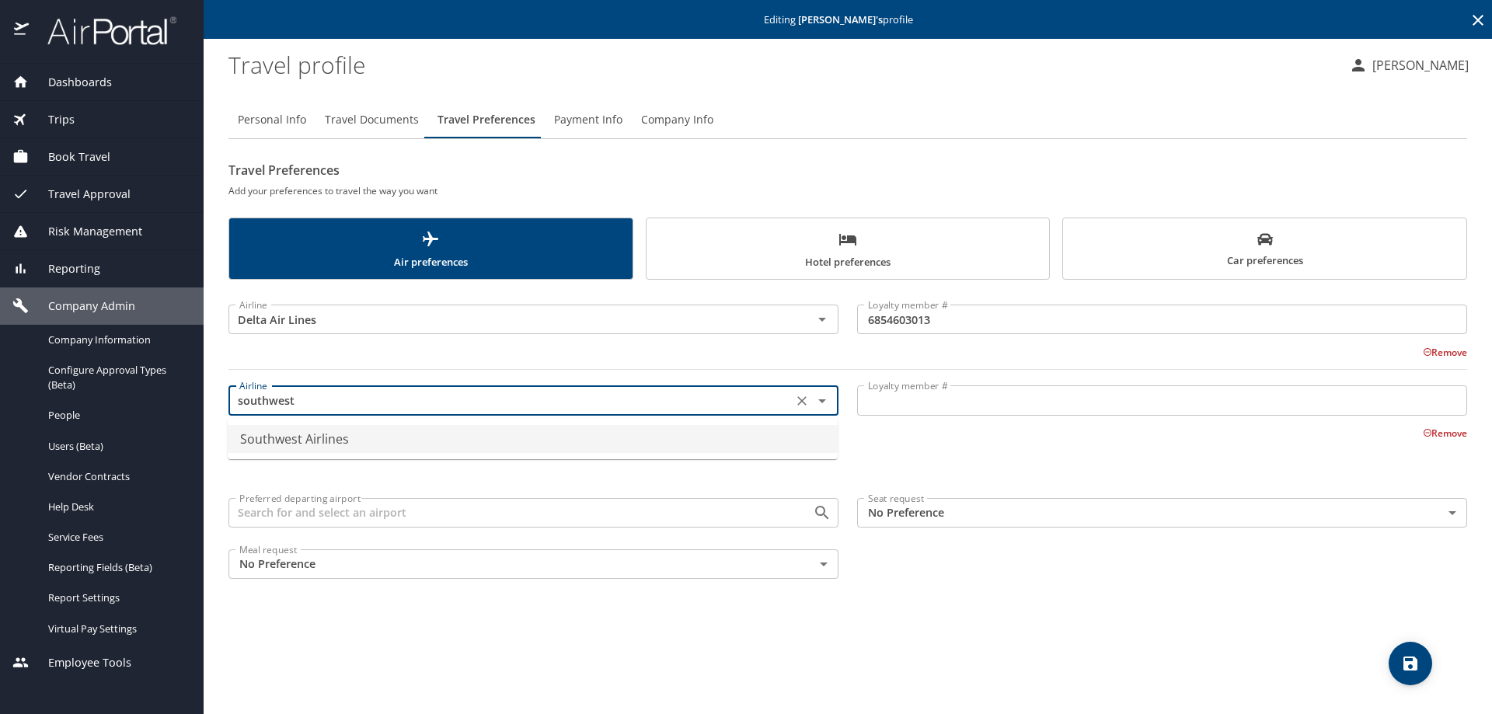
click at [281, 443] on li "Southwest Airlines" at bounding box center [533, 439] width 610 height 28
type input "Southwest Airlines"
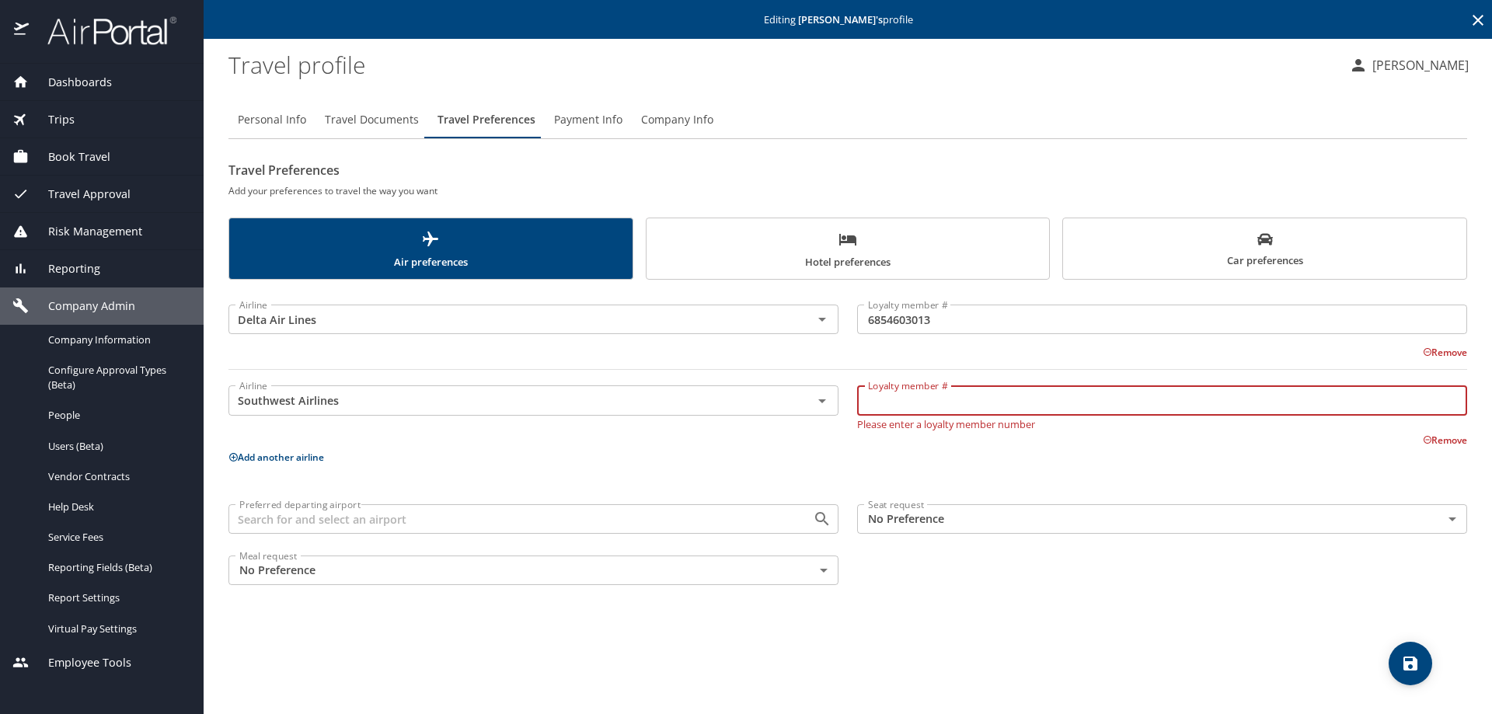
click at [876, 394] on input "Loyalty member #" at bounding box center [1162, 401] width 610 height 30
paste input "20188695811"
type input "20188695811"
click at [947, 514] on body "Dashboards AirPortal 360™ Manager My Travel Dashboard Trips Airtinerary® Lookup…" at bounding box center [746, 357] width 1492 height 714
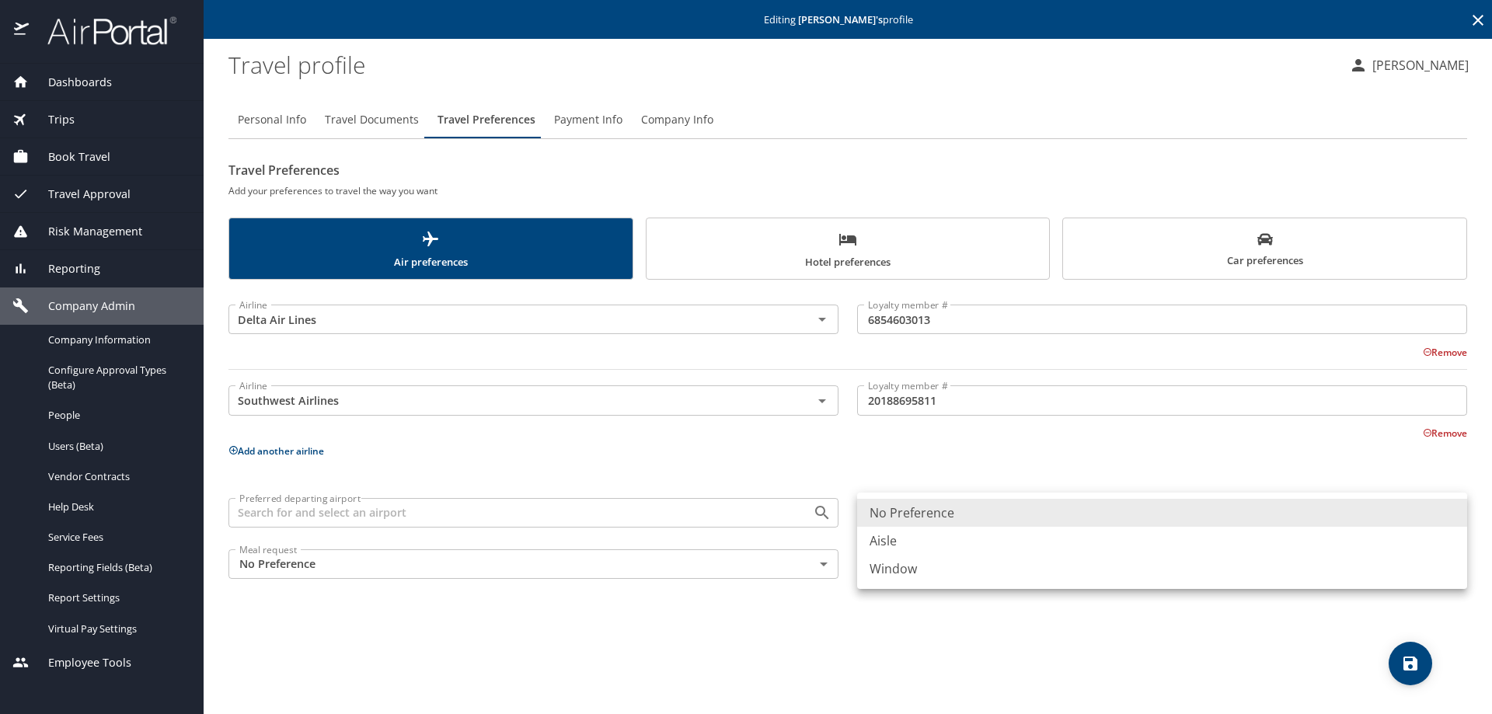
click at [891, 536] on li "Aisle" at bounding box center [1162, 541] width 610 height 28
type input "Aisle"
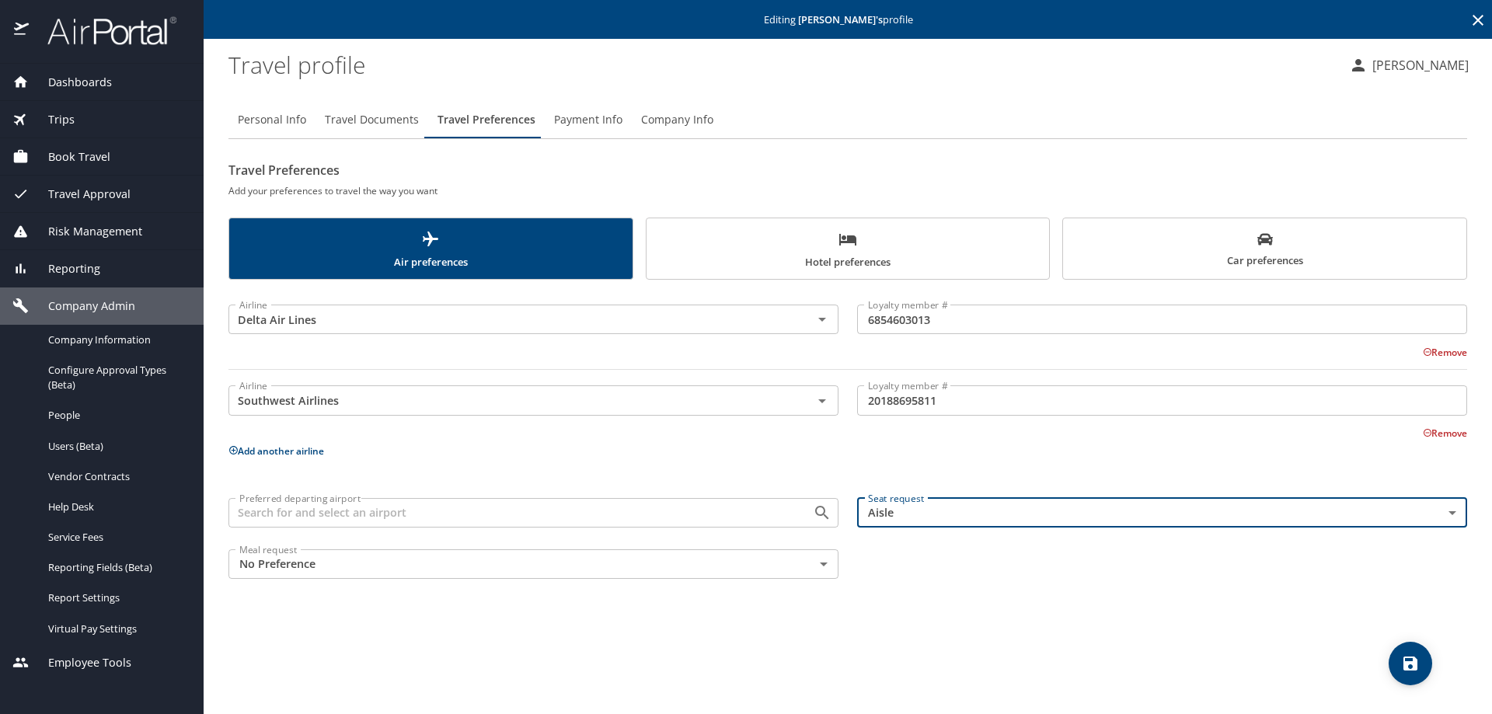
click at [1410, 666] on icon "save" at bounding box center [1410, 663] width 19 height 19
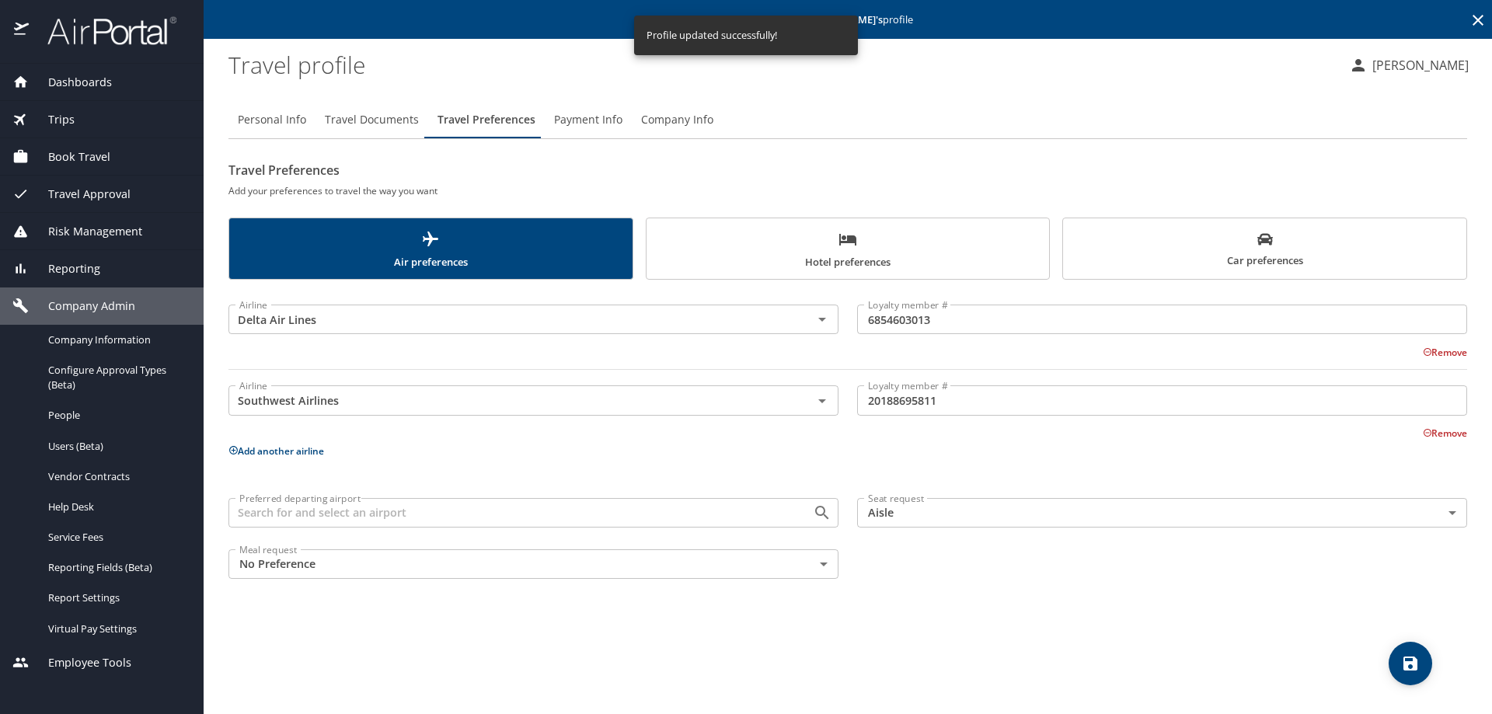
click at [1480, 17] on icon at bounding box center [1478, 20] width 19 height 19
